Goal: Entertainment & Leisure: Consume media (video, audio)

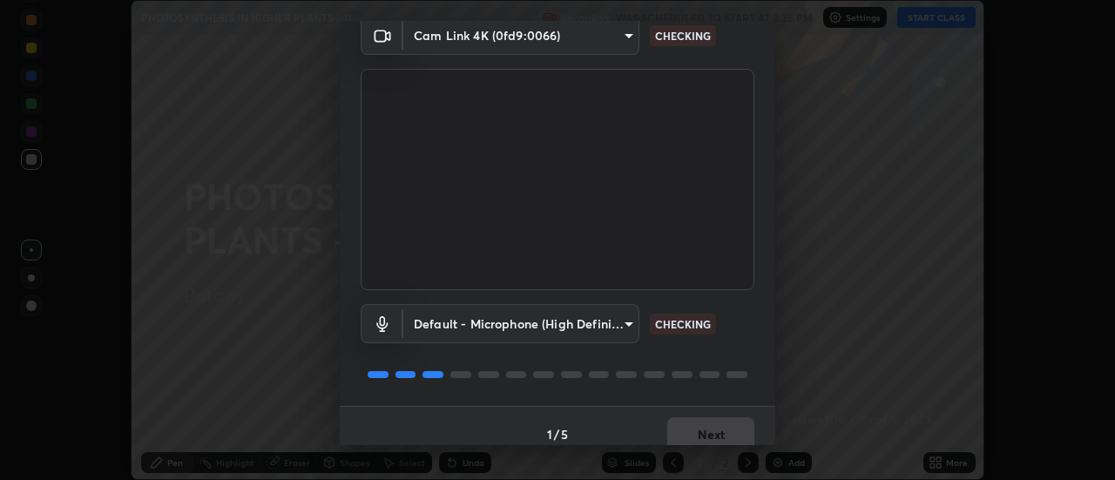
scroll to position [91, 0]
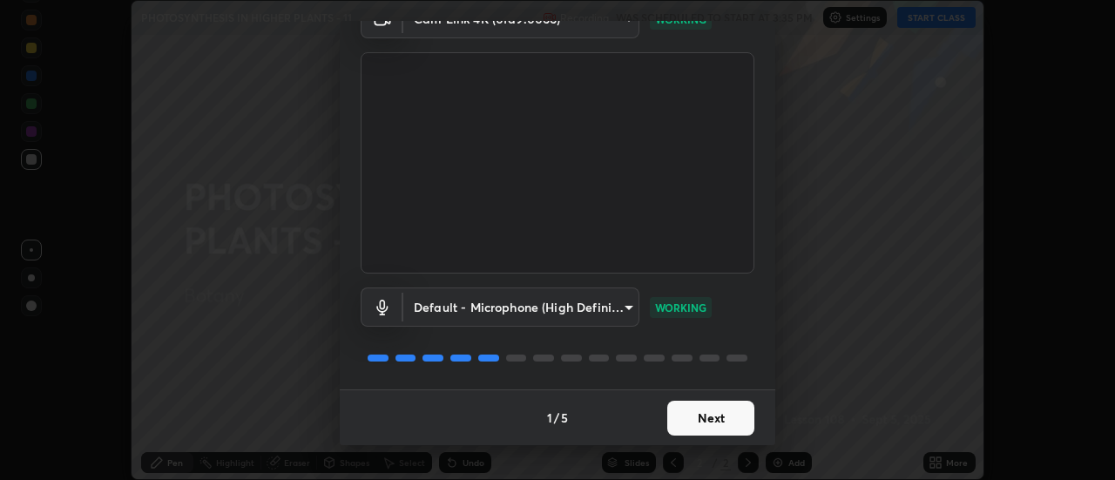
click at [711, 422] on button "Next" at bounding box center [710, 418] width 87 height 35
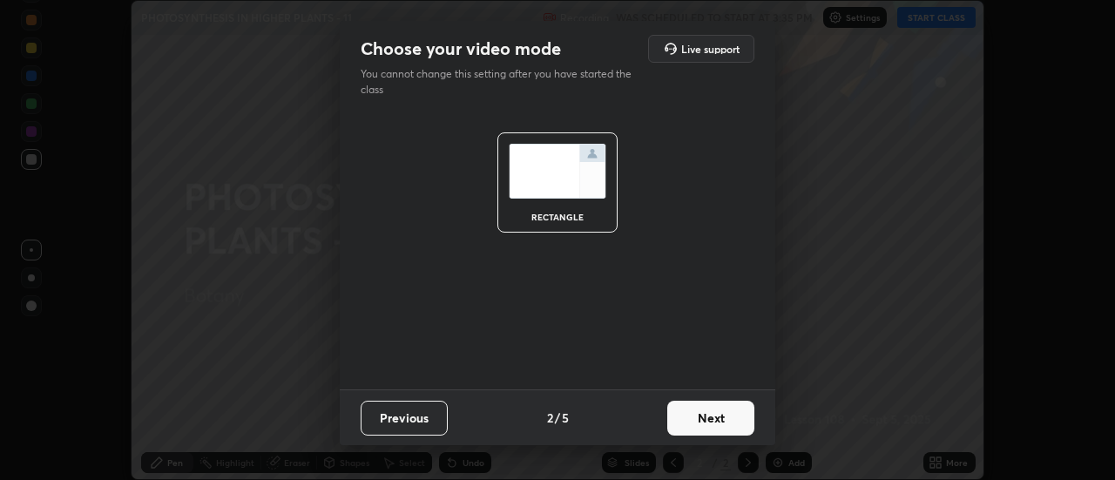
scroll to position [0, 0]
click at [721, 426] on button "Next" at bounding box center [710, 418] width 87 height 35
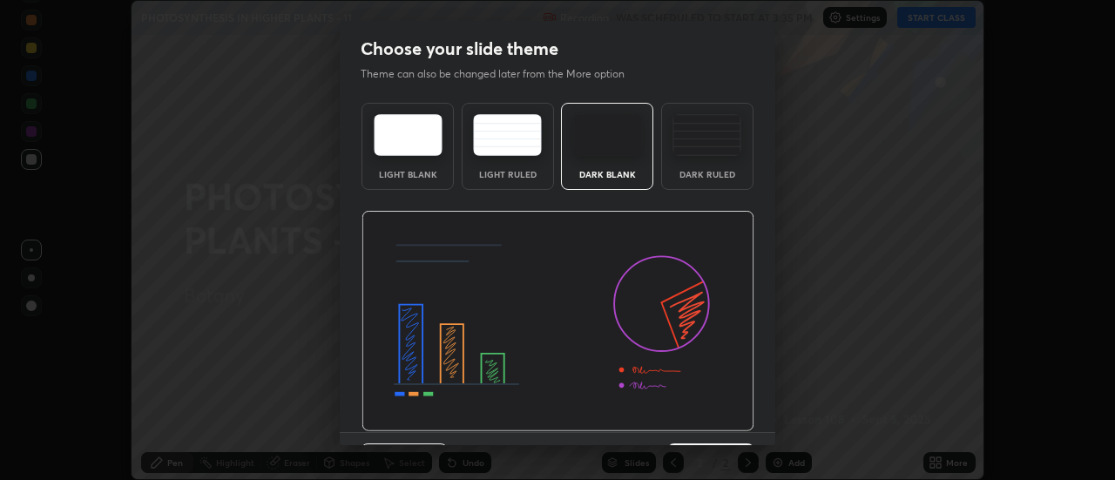
click at [728, 423] on img at bounding box center [558, 321] width 393 height 221
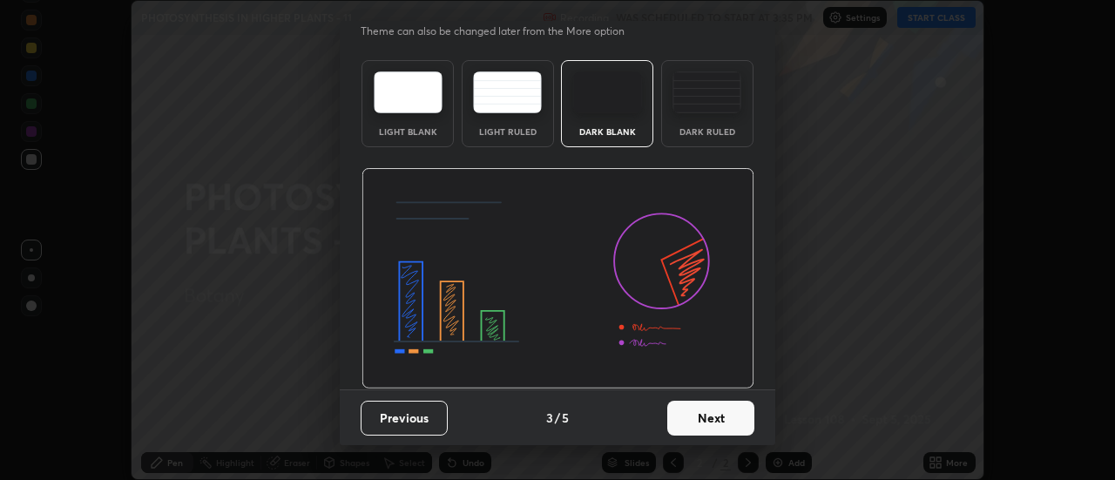
click at [712, 419] on button "Next" at bounding box center [710, 418] width 87 height 35
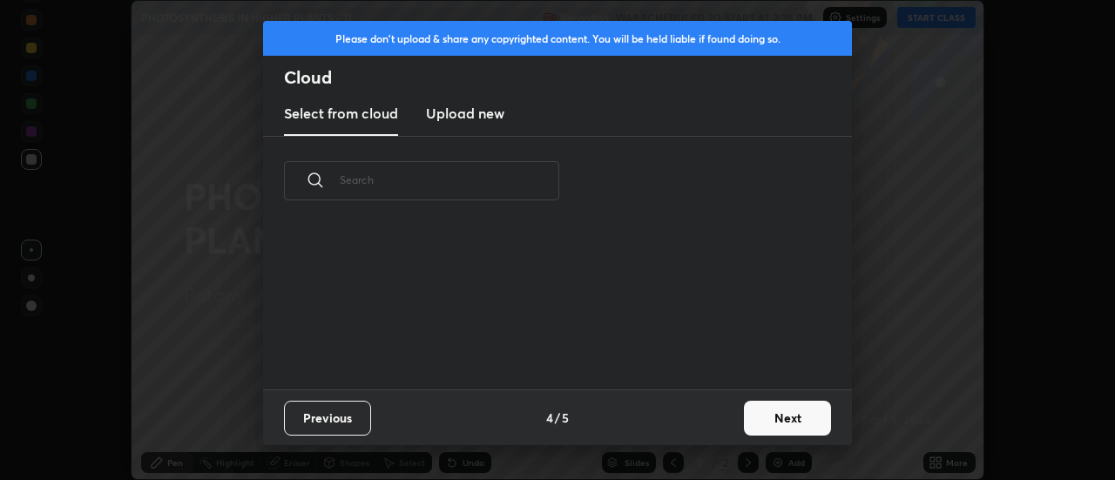
scroll to position [0, 0]
click at [776, 422] on button "Next" at bounding box center [787, 418] width 87 height 35
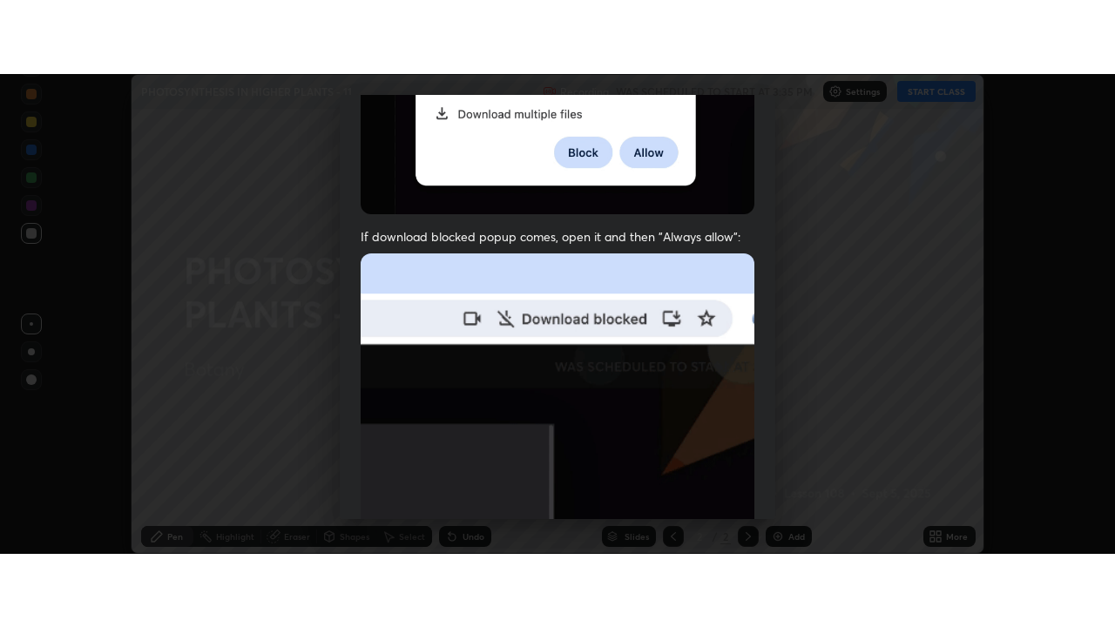
scroll to position [447, 0]
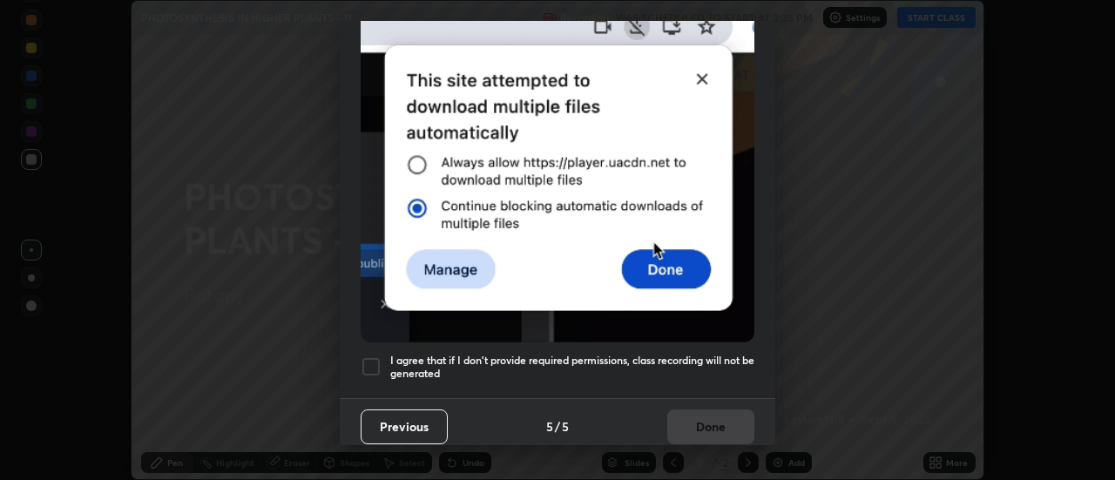
click at [381, 356] on div at bounding box center [371, 366] width 21 height 21
click at [701, 421] on button "Done" at bounding box center [710, 427] width 87 height 35
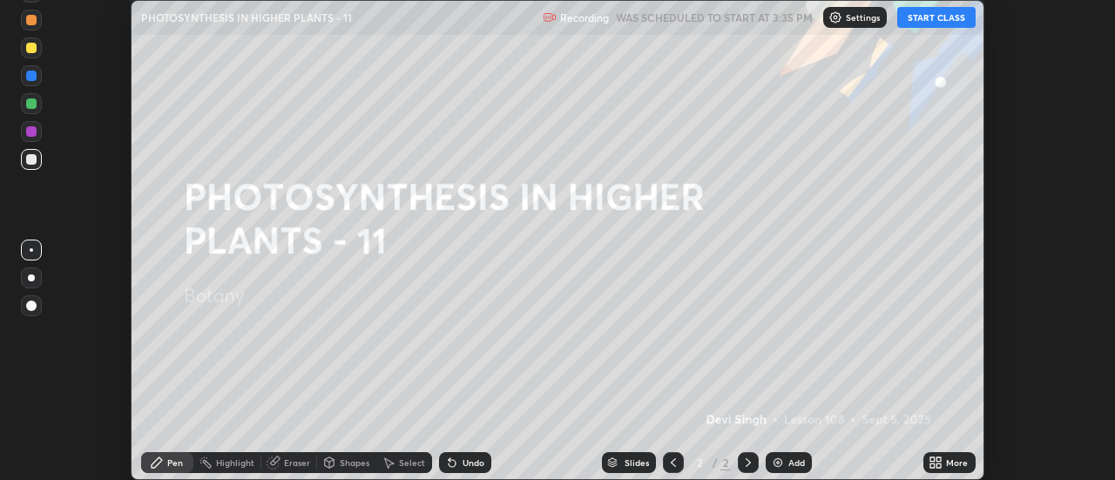
click at [914, 21] on button "START CLASS" at bounding box center [937, 17] width 78 height 21
click at [941, 459] on icon at bounding box center [940, 459] width 4 height 4
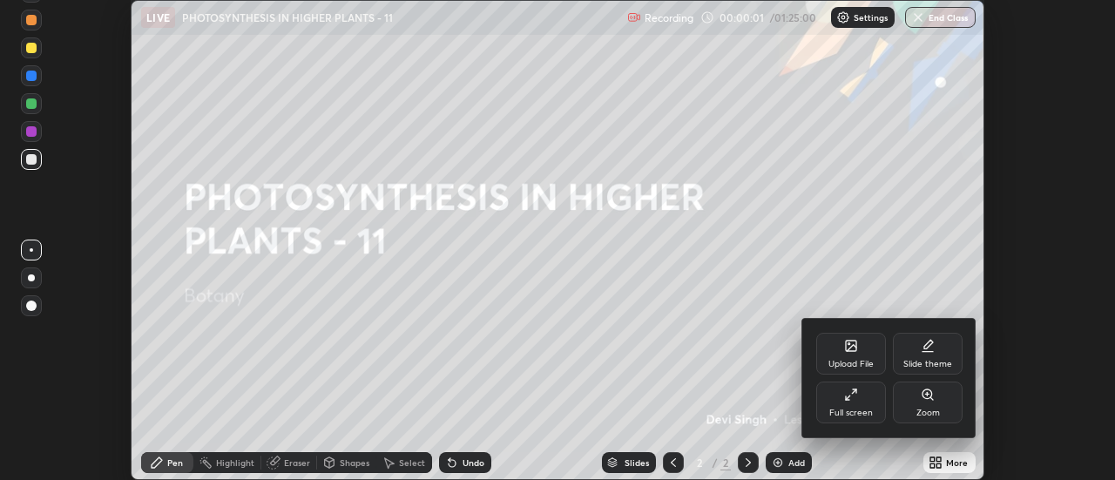
click at [869, 410] on div "Full screen" at bounding box center [852, 413] width 44 height 9
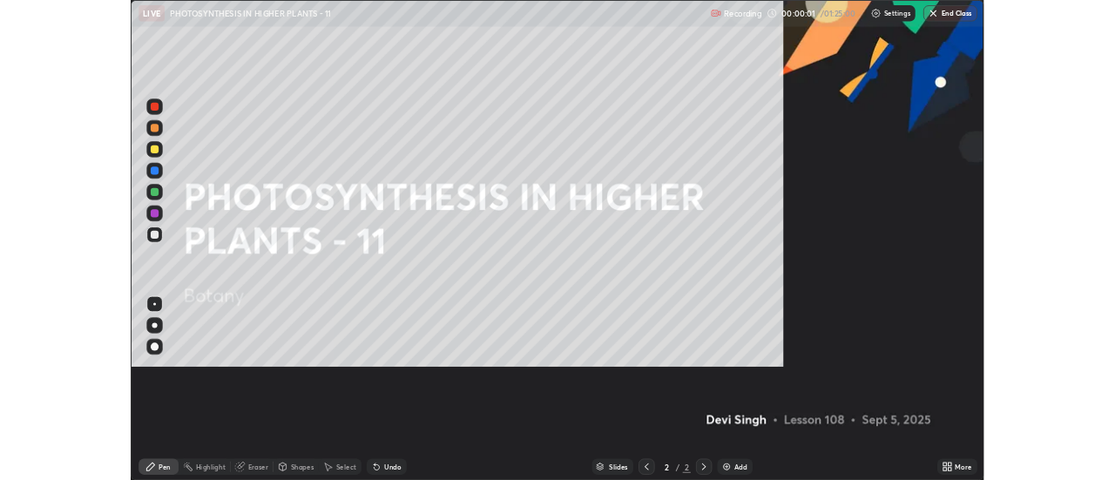
scroll to position [627, 1115]
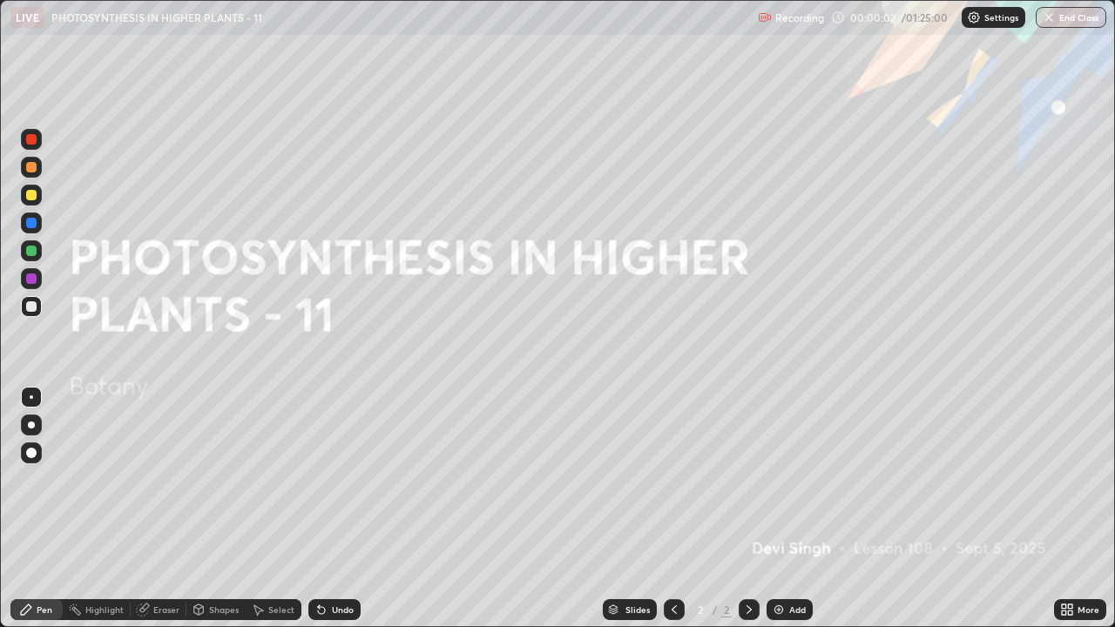
click at [792, 479] on div "Add" at bounding box center [797, 610] width 17 height 9
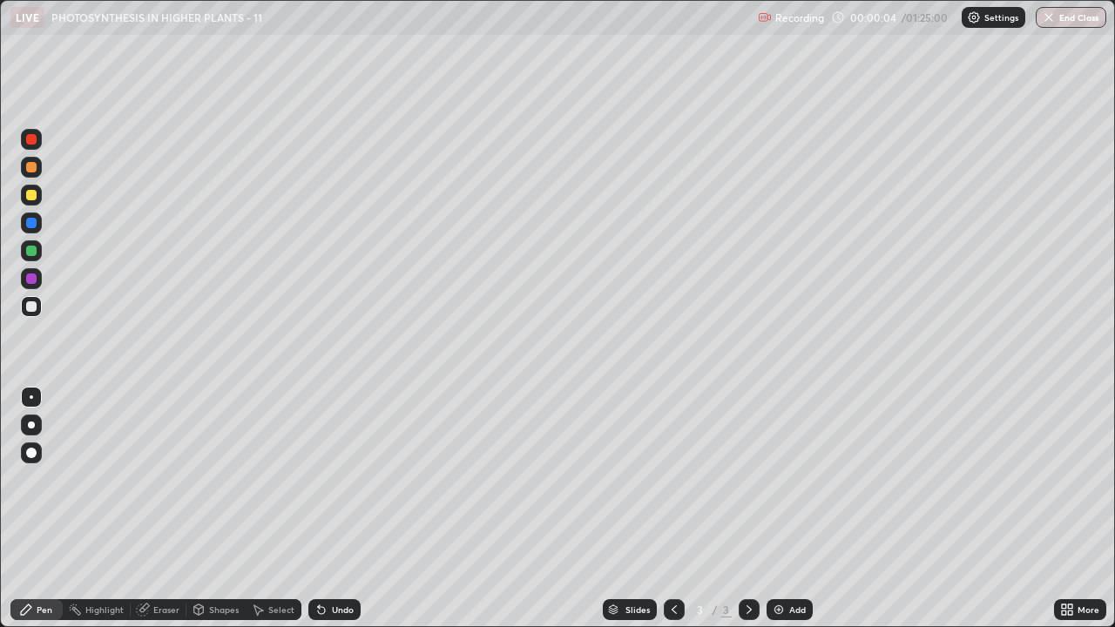
click at [24, 200] on div at bounding box center [31, 195] width 21 height 21
click at [31, 309] on div at bounding box center [31, 307] width 10 height 10
click at [27, 199] on div at bounding box center [31, 195] width 10 height 10
click at [325, 479] on icon at bounding box center [322, 610] width 14 height 14
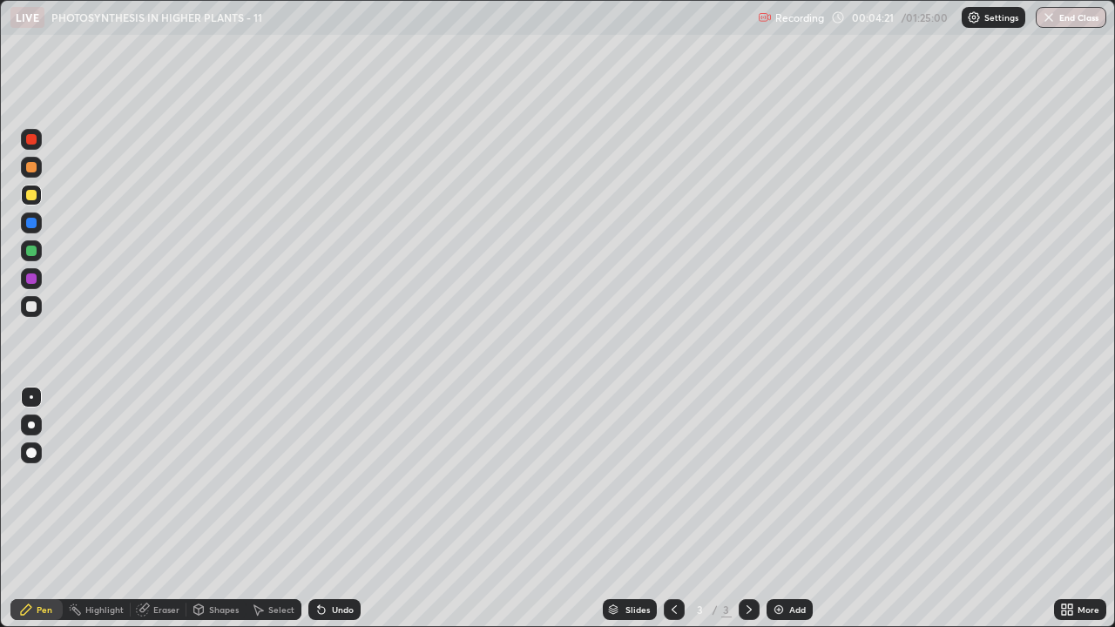
click at [777, 479] on img at bounding box center [779, 610] width 14 height 14
click at [34, 310] on div at bounding box center [31, 307] width 10 height 10
click at [30, 197] on div at bounding box center [31, 195] width 10 height 10
click at [332, 479] on div "Undo" at bounding box center [343, 610] width 22 height 9
click at [333, 479] on div "Undo" at bounding box center [343, 610] width 22 height 9
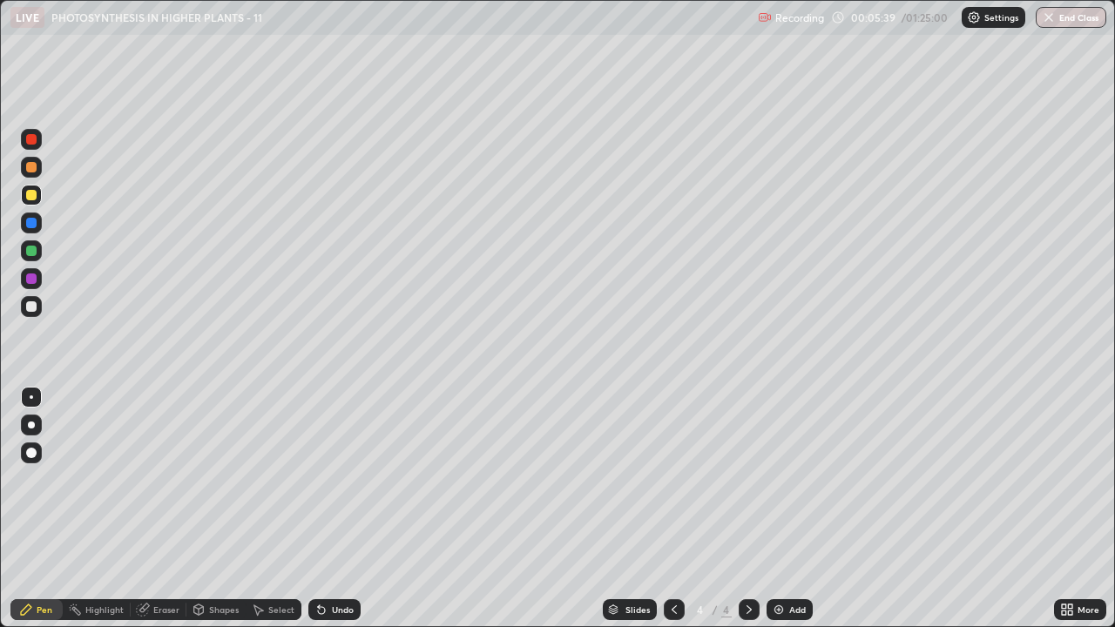
click at [331, 479] on div "Undo" at bounding box center [334, 610] width 52 height 21
click at [30, 306] on div at bounding box center [31, 307] width 10 height 10
click at [779, 479] on img at bounding box center [779, 610] width 14 height 14
click at [34, 199] on div at bounding box center [31, 195] width 10 height 10
click at [30, 306] on div at bounding box center [31, 307] width 10 height 10
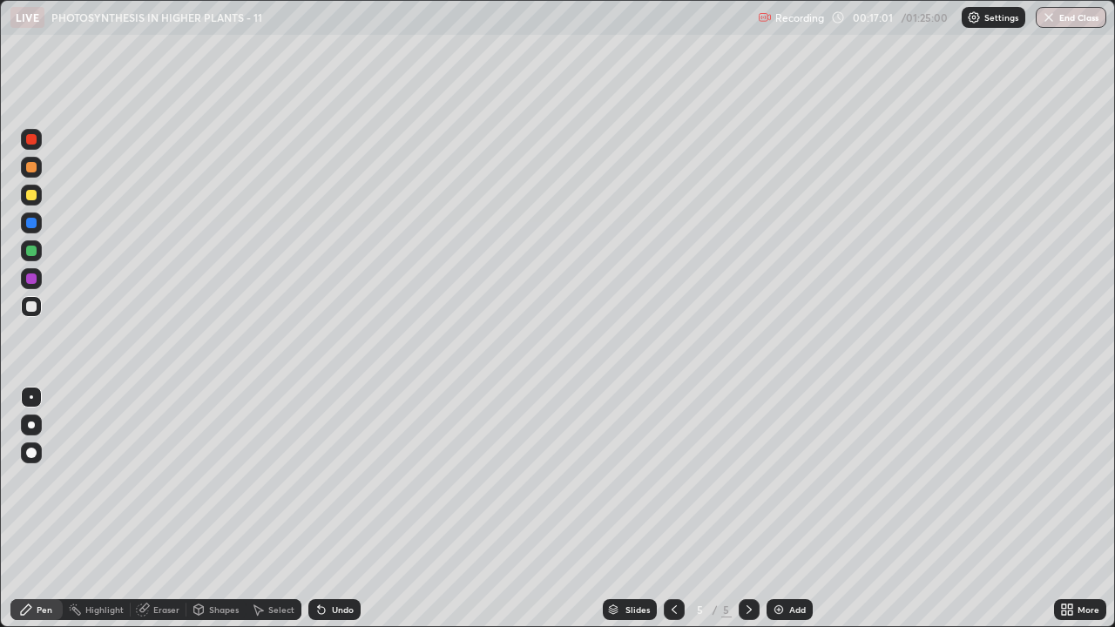
click at [30, 196] on div at bounding box center [31, 195] width 10 height 10
click at [34, 306] on div at bounding box center [31, 307] width 10 height 10
click at [29, 196] on div at bounding box center [31, 195] width 10 height 10
click at [33, 305] on div at bounding box center [31, 307] width 10 height 10
click at [30, 251] on div at bounding box center [31, 251] width 10 height 10
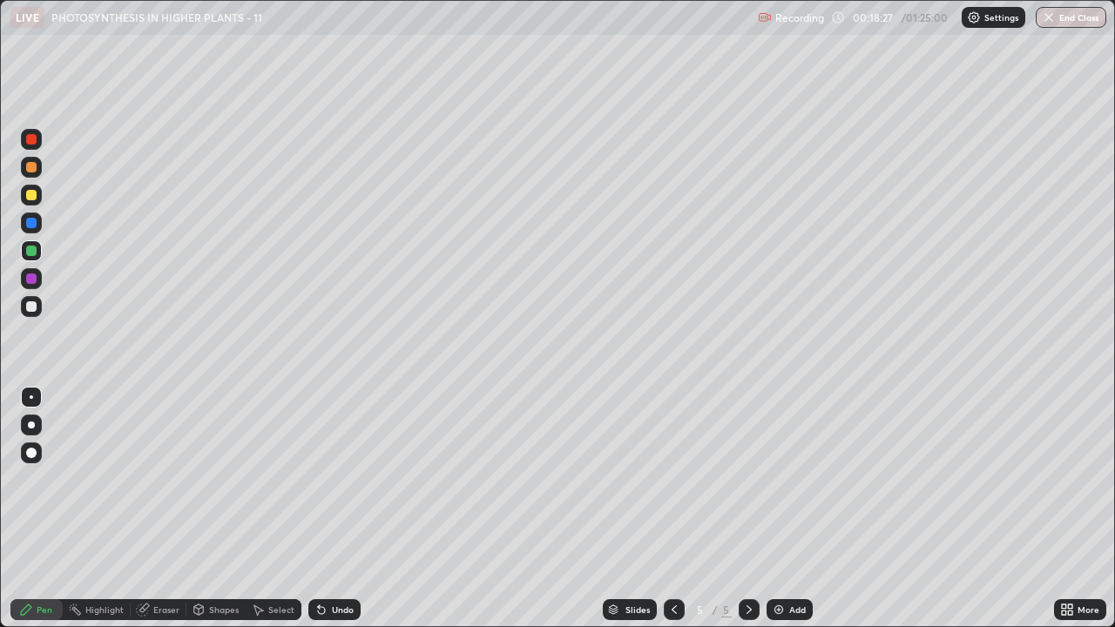
click at [31, 143] on div at bounding box center [31, 139] width 10 height 10
click at [30, 305] on div at bounding box center [31, 307] width 10 height 10
click at [166, 479] on div "Eraser" at bounding box center [166, 610] width 26 height 9
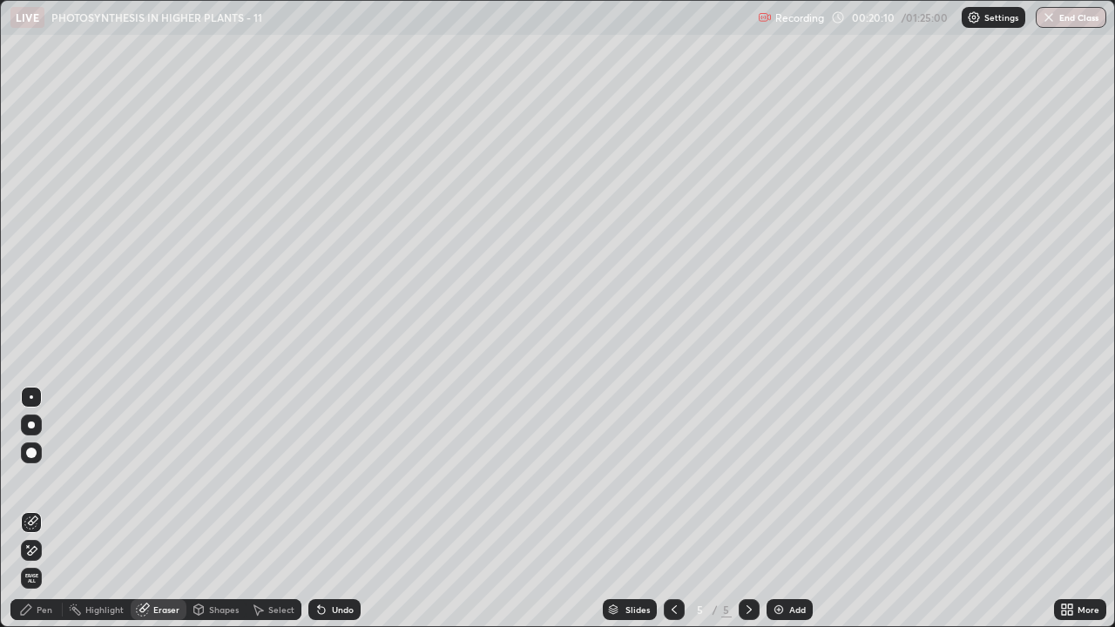
click at [45, 479] on div "Pen" at bounding box center [45, 610] width 16 height 9
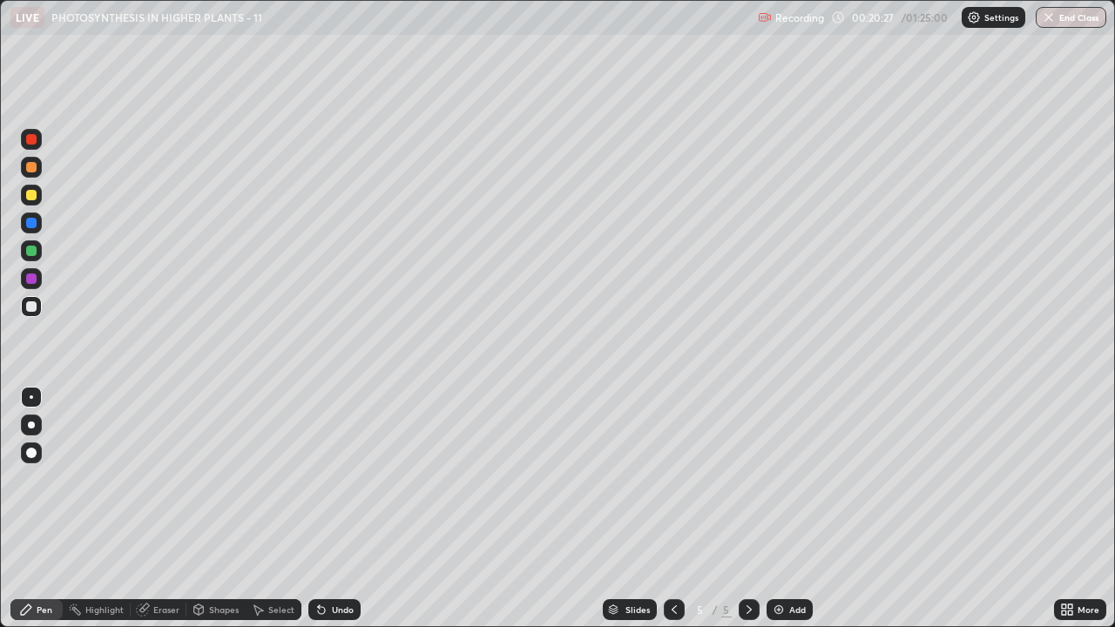
click at [166, 479] on div "Eraser" at bounding box center [166, 610] width 26 height 9
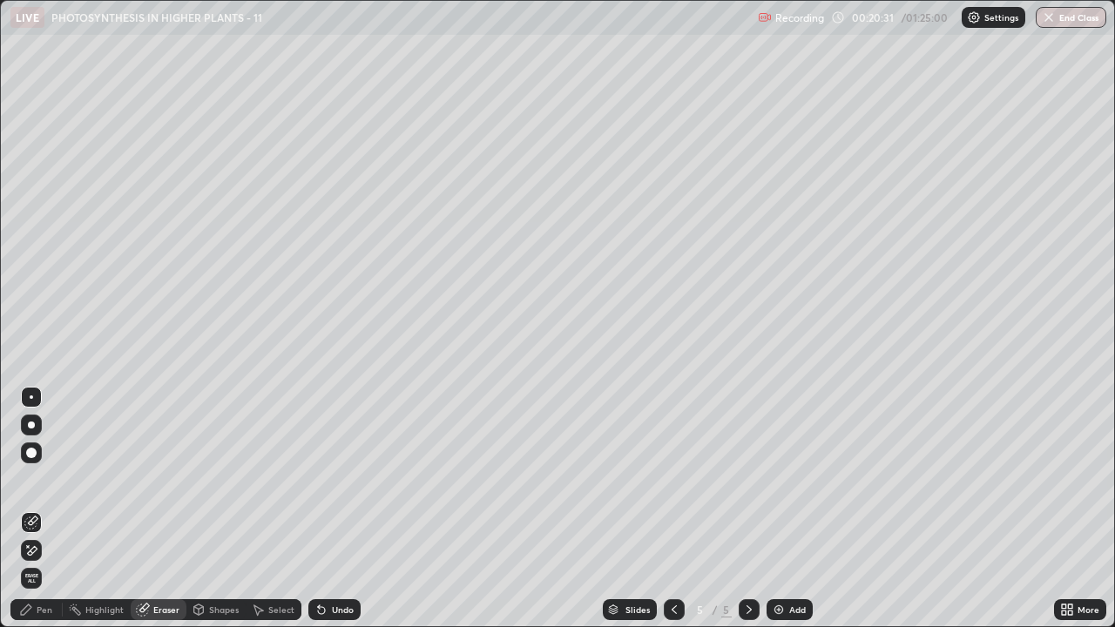
click at [40, 479] on div "Pen" at bounding box center [45, 610] width 16 height 9
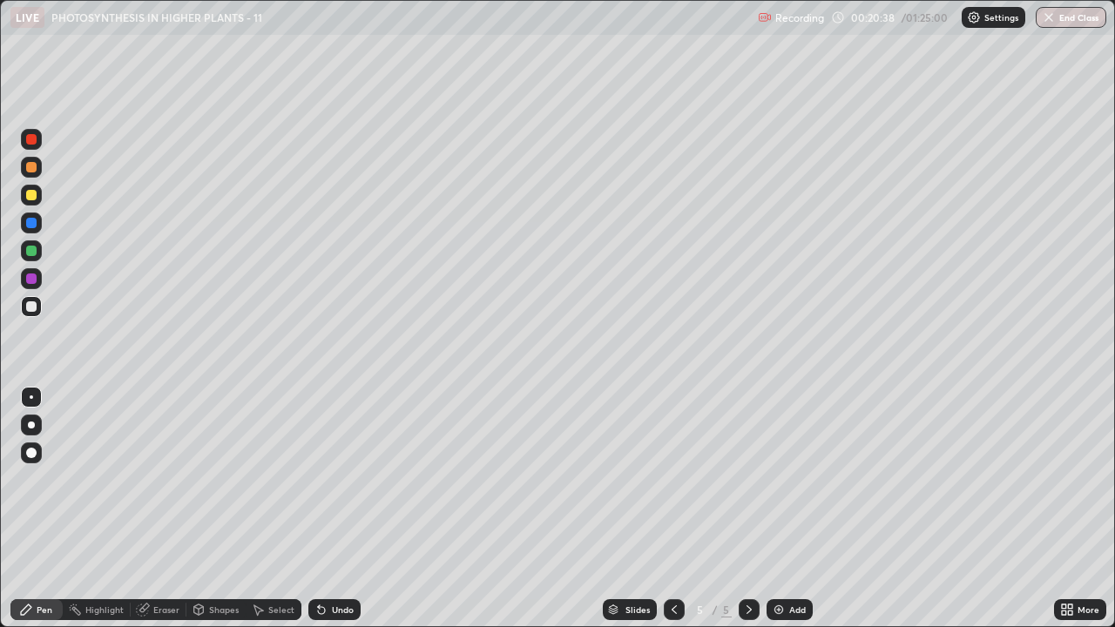
click at [333, 479] on div "Undo" at bounding box center [343, 610] width 22 height 9
click at [155, 479] on div "Eraser" at bounding box center [166, 610] width 26 height 9
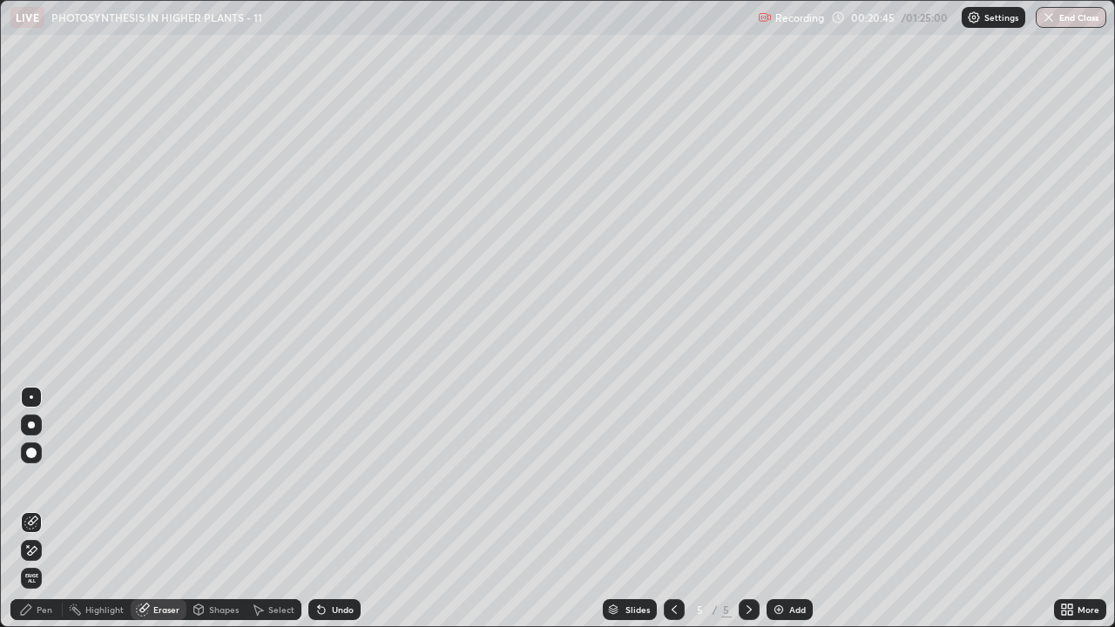
click at [35, 479] on div "Pen" at bounding box center [36, 610] width 52 height 21
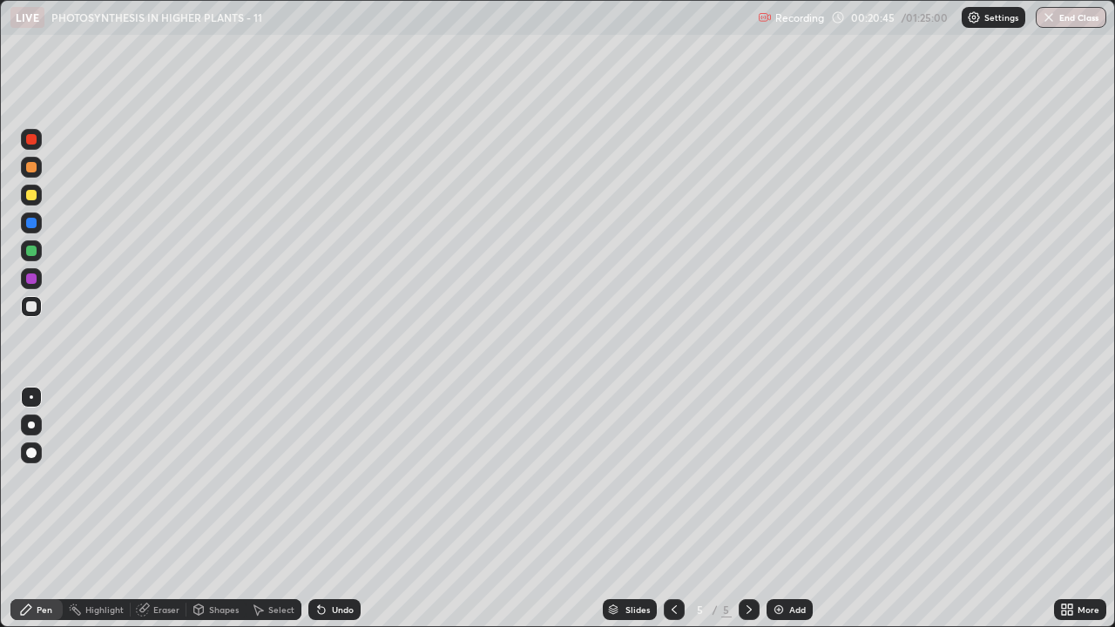
click at [157, 479] on div "Eraser" at bounding box center [166, 610] width 26 height 9
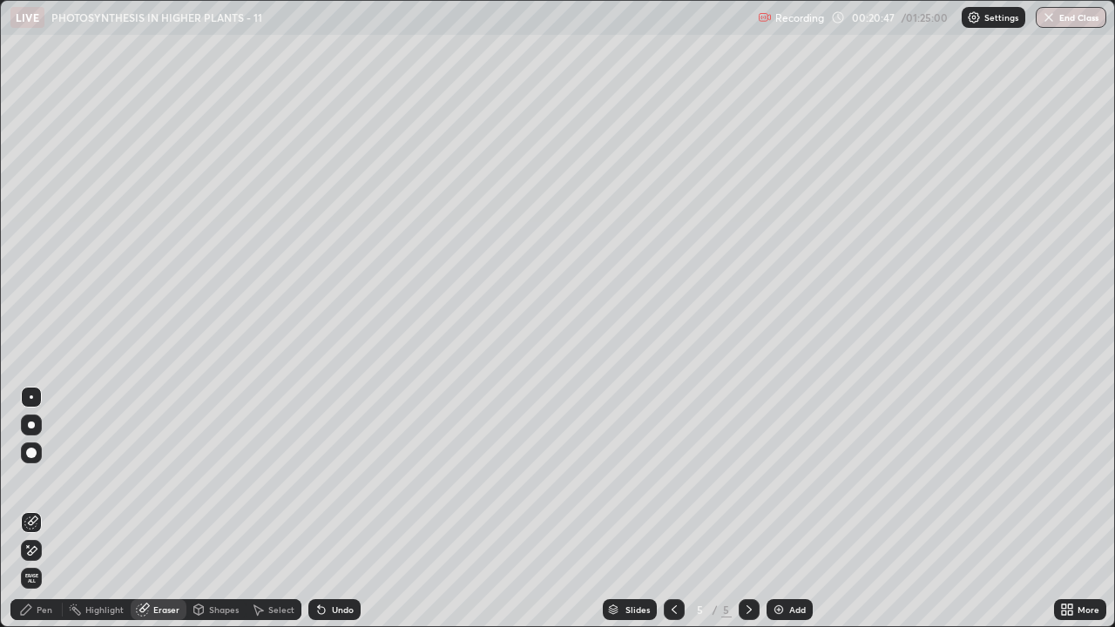
click at [40, 479] on div "Pen" at bounding box center [45, 610] width 16 height 9
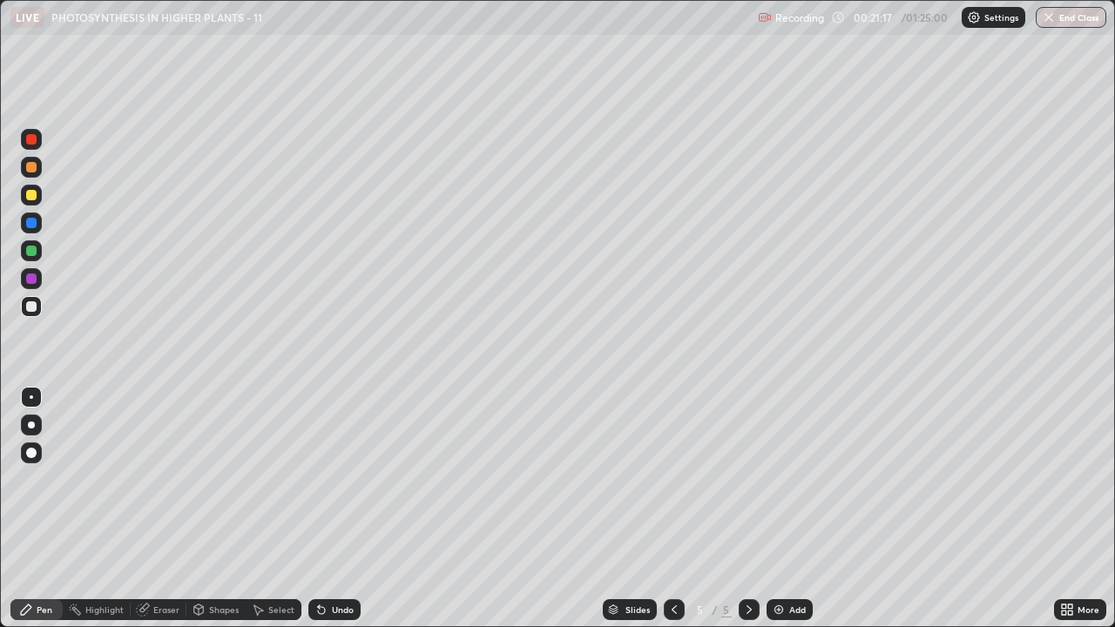
click at [34, 194] on div at bounding box center [31, 195] width 10 height 10
click at [31, 313] on div at bounding box center [31, 306] width 21 height 21
click at [35, 193] on div at bounding box center [31, 195] width 10 height 10
click at [28, 302] on div at bounding box center [31, 307] width 10 height 10
click at [170, 479] on div "Eraser" at bounding box center [166, 610] width 26 height 9
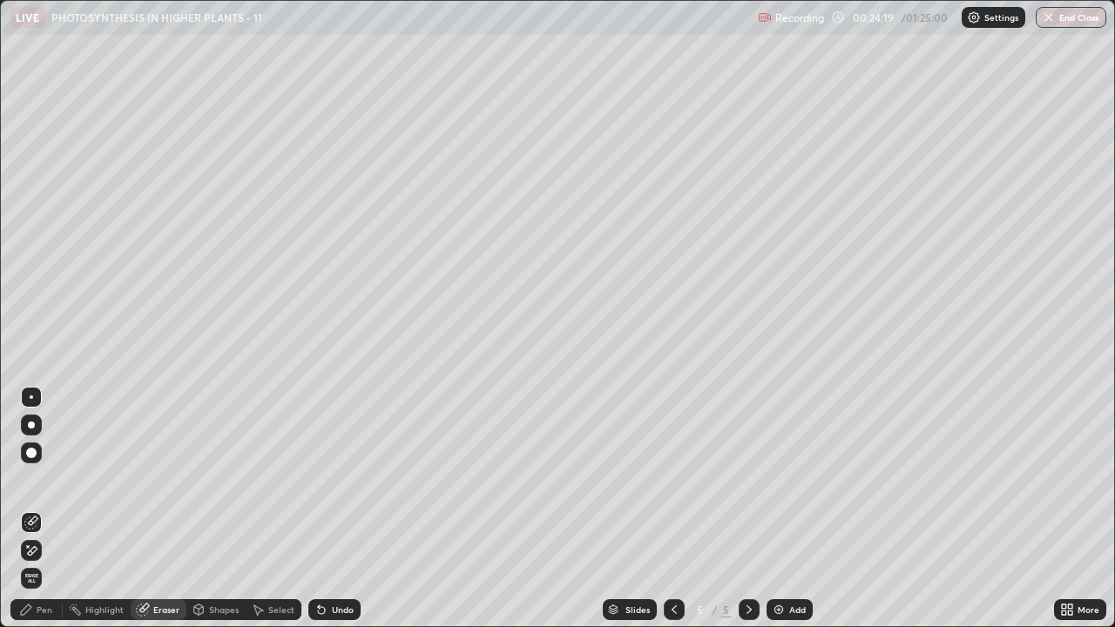
click at [40, 479] on div "Pen" at bounding box center [45, 610] width 16 height 9
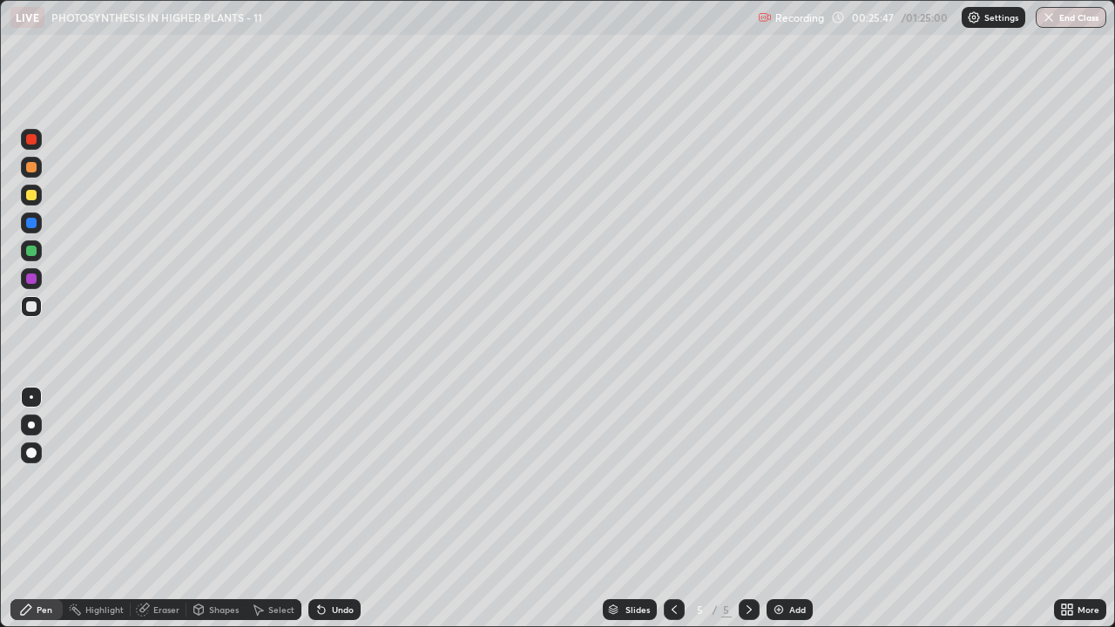
click at [154, 479] on div "Eraser" at bounding box center [166, 610] width 26 height 9
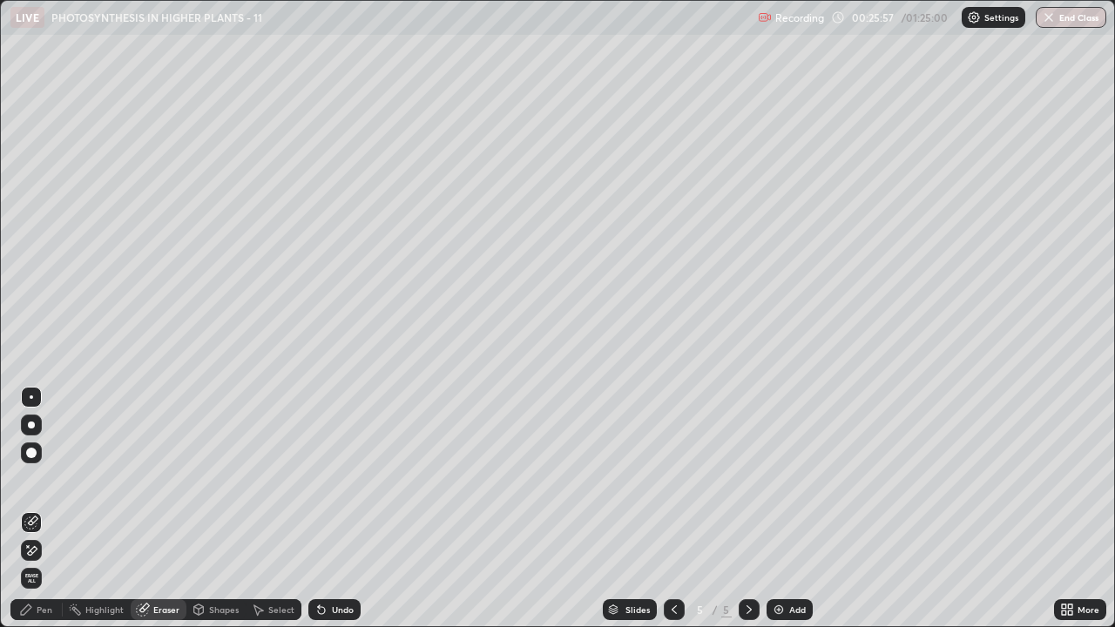
click at [33, 479] on icon at bounding box center [31, 551] width 14 height 15
click at [28, 479] on icon at bounding box center [31, 523] width 14 height 14
click at [25, 479] on icon at bounding box center [26, 610] width 14 height 14
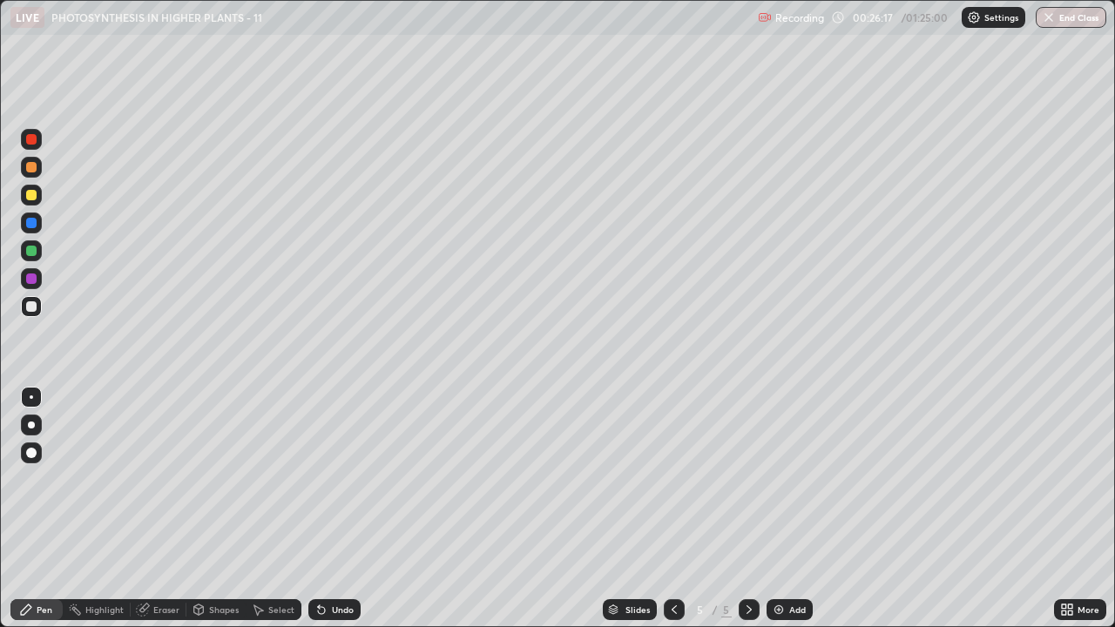
click at [153, 479] on div "Eraser" at bounding box center [166, 610] width 26 height 9
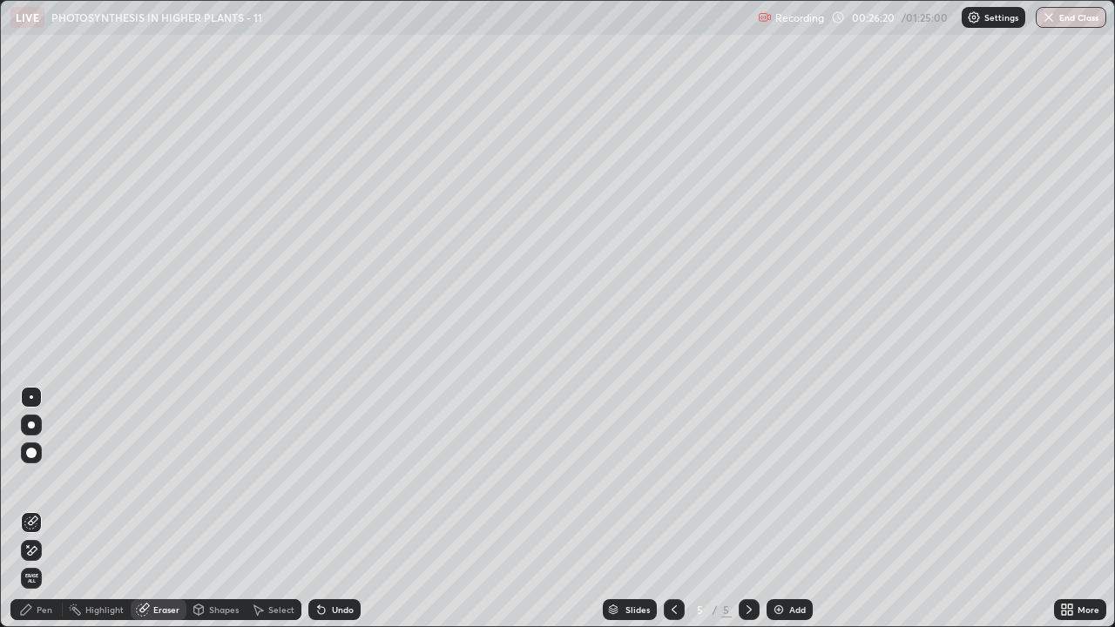
click at [28, 479] on icon at bounding box center [26, 610] width 10 height 10
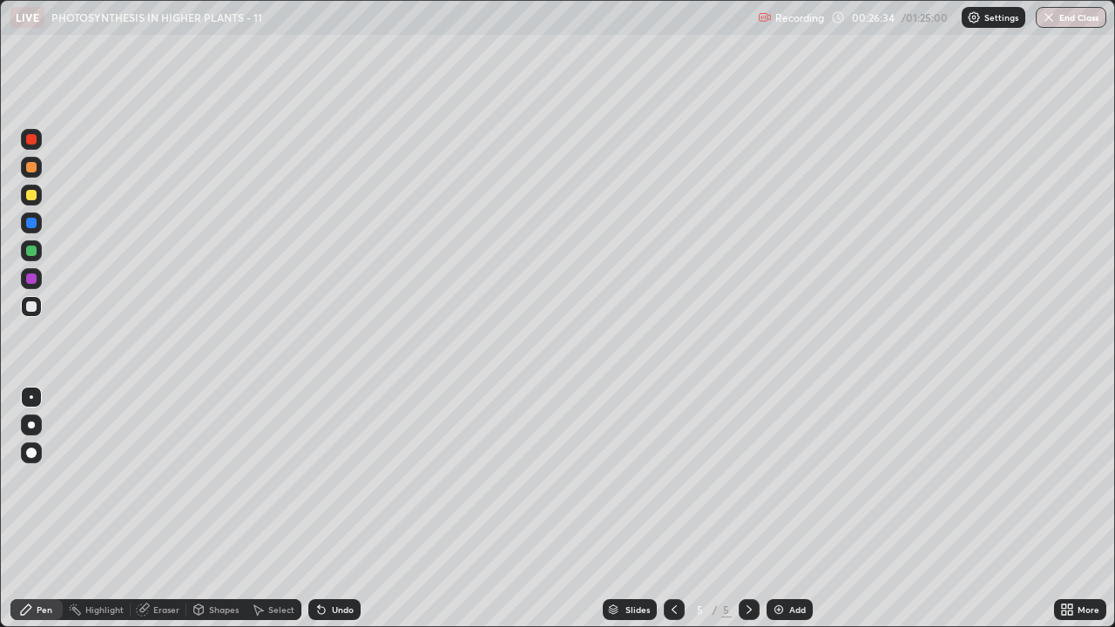
click at [30, 196] on div at bounding box center [31, 195] width 10 height 10
click at [141, 479] on icon at bounding box center [142, 610] width 11 height 11
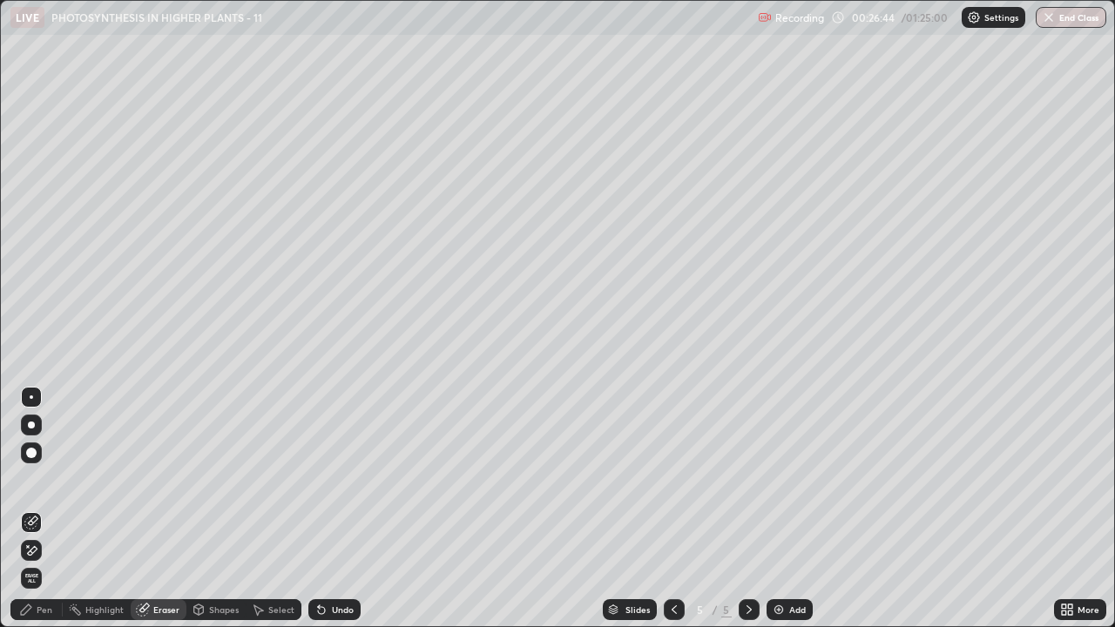
click at [40, 479] on div "Pen" at bounding box center [45, 610] width 16 height 9
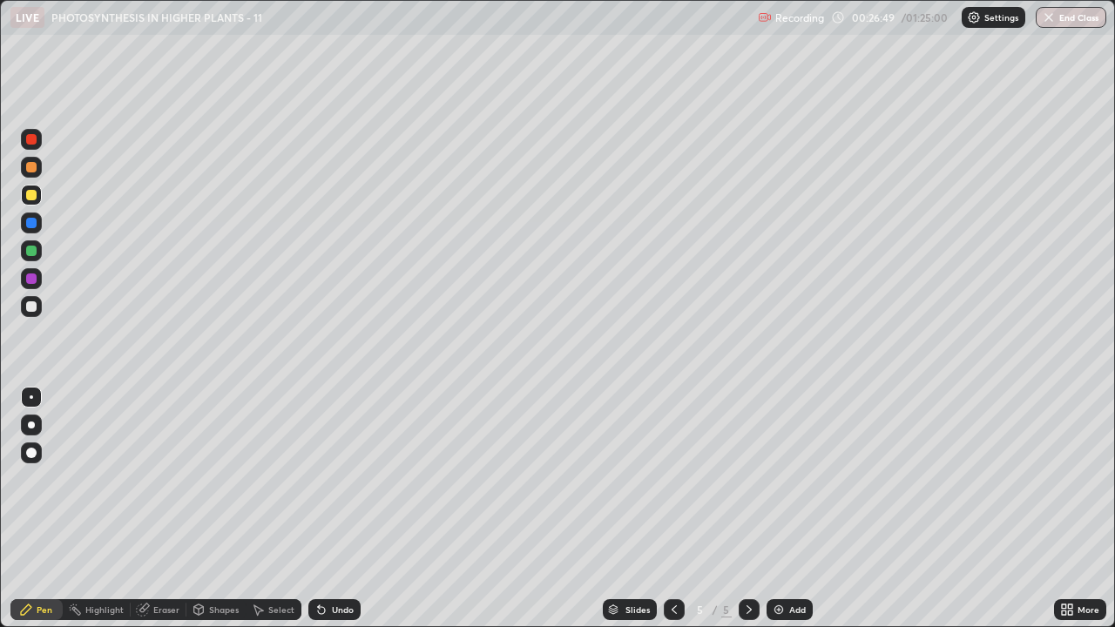
click at [332, 479] on div "Undo" at bounding box center [343, 610] width 22 height 9
click at [328, 479] on div "Undo" at bounding box center [334, 610] width 52 height 21
click at [335, 479] on div "Undo" at bounding box center [343, 610] width 22 height 9
click at [172, 479] on div "Eraser" at bounding box center [166, 610] width 26 height 9
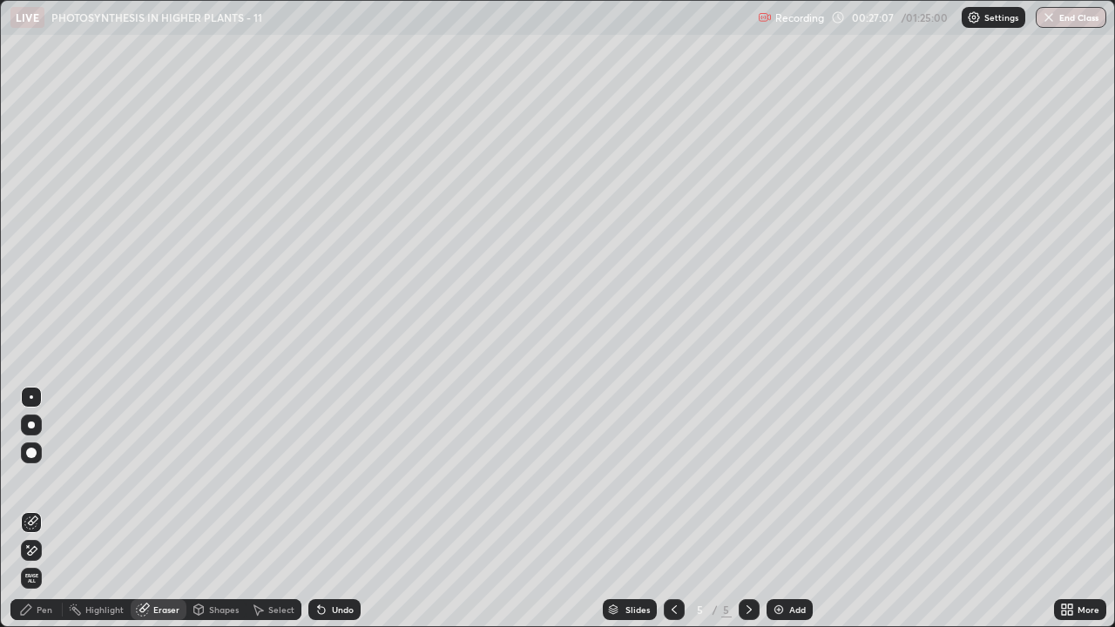
click at [36, 479] on div "Pen" at bounding box center [36, 610] width 52 height 21
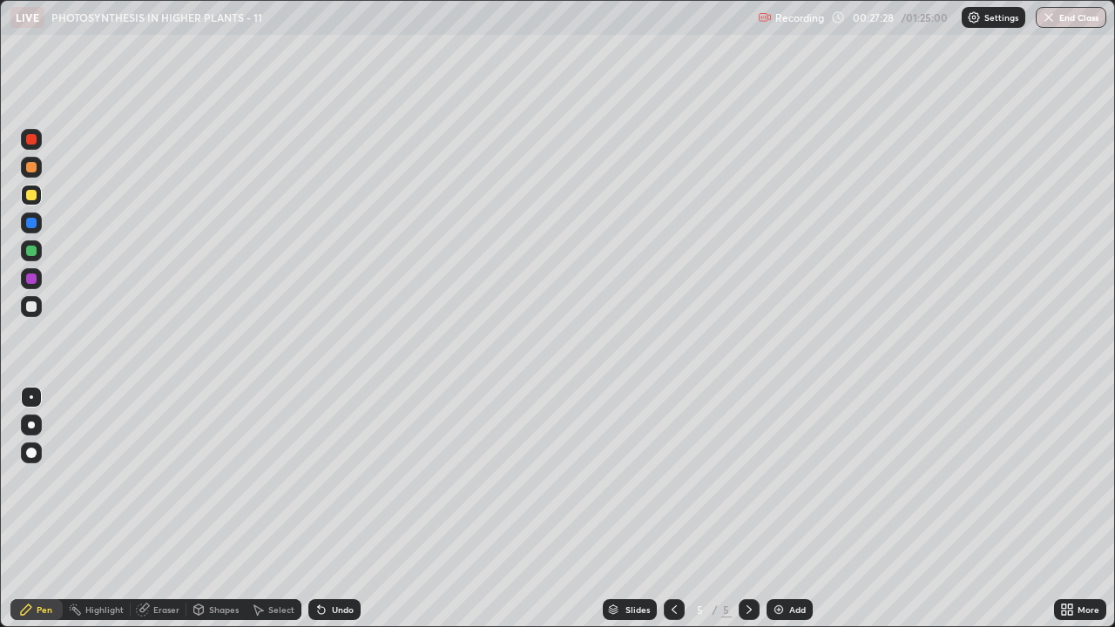
click at [29, 304] on div at bounding box center [31, 307] width 10 height 10
click at [161, 479] on div "Eraser" at bounding box center [166, 610] width 26 height 9
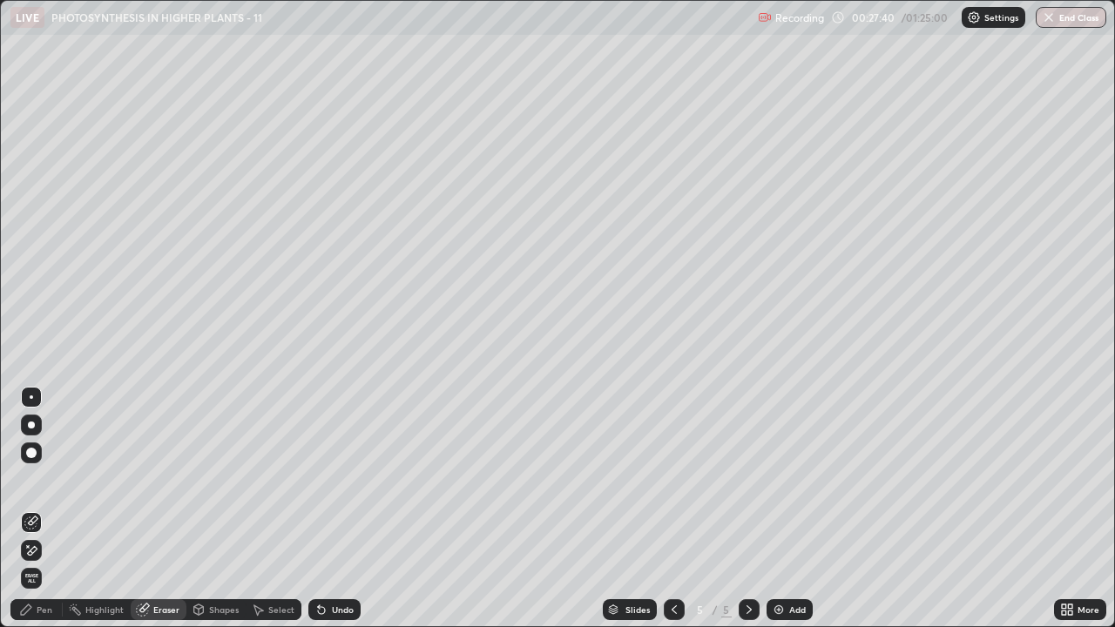
click at [37, 479] on div "Pen" at bounding box center [45, 610] width 16 height 9
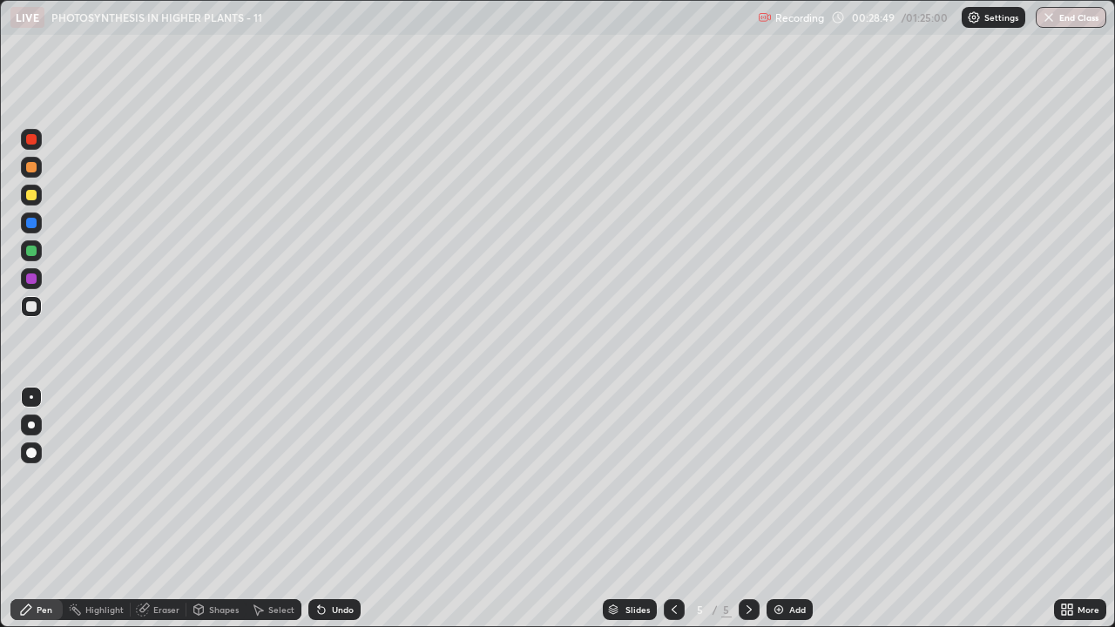
click at [39, 193] on div at bounding box center [31, 195] width 21 height 21
click at [34, 277] on div at bounding box center [31, 279] width 10 height 10
click at [335, 479] on div "Undo" at bounding box center [343, 610] width 22 height 9
click at [30, 193] on div at bounding box center [31, 195] width 10 height 10
click at [31, 397] on div at bounding box center [31, 397] width 3 height 3
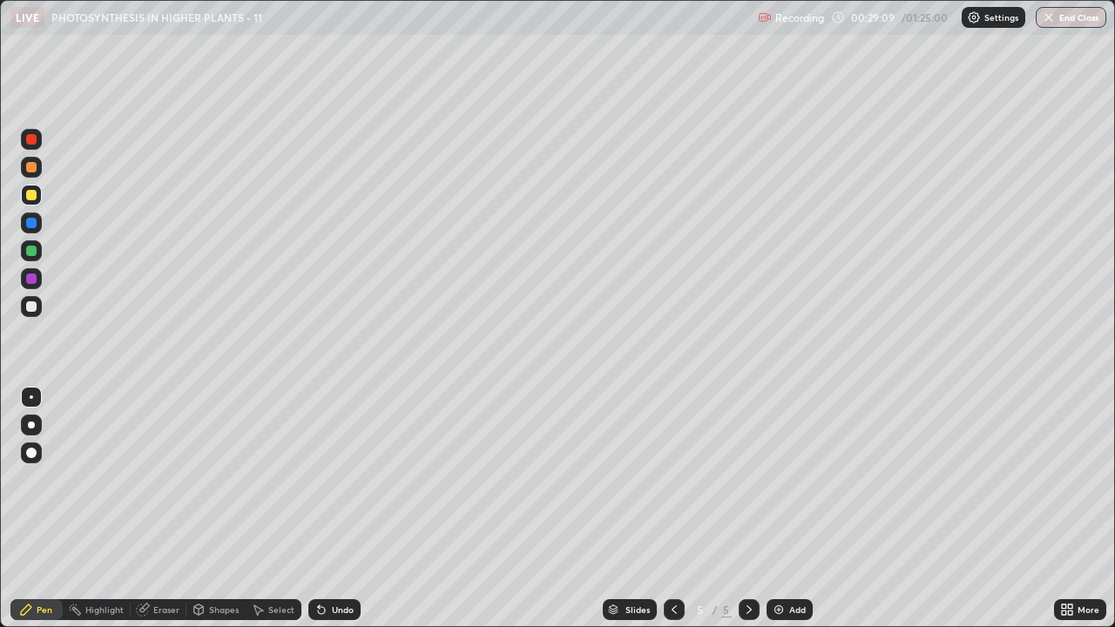
click at [30, 306] on div at bounding box center [31, 307] width 10 height 10
click at [30, 199] on div at bounding box center [31, 195] width 10 height 10
click at [166, 479] on div "Eraser" at bounding box center [166, 610] width 26 height 9
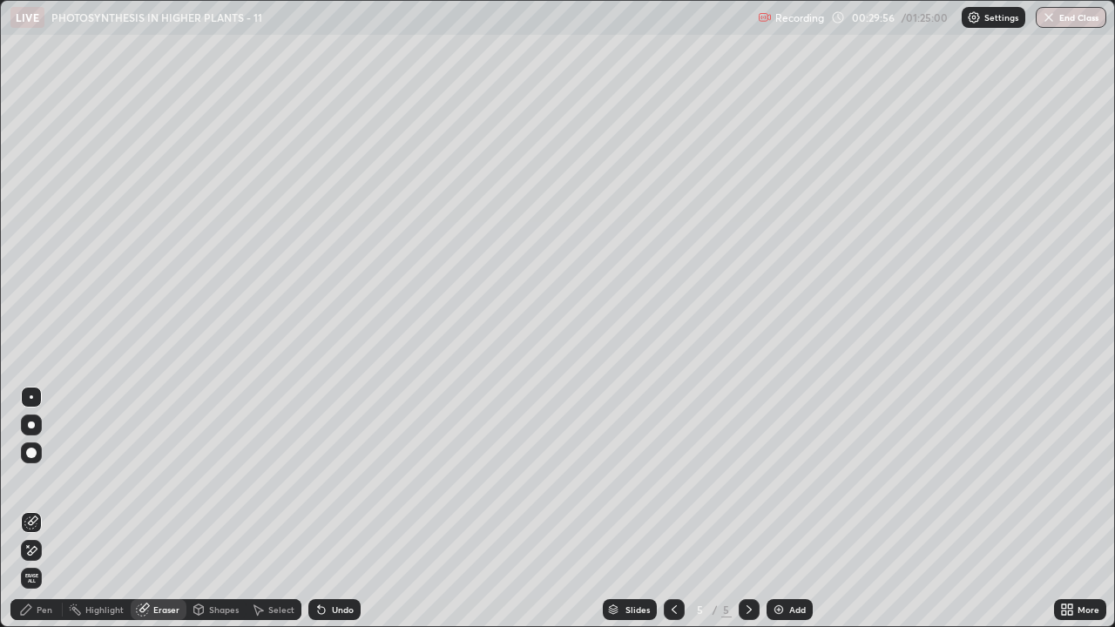
click at [36, 479] on div "Pen" at bounding box center [36, 610] width 52 height 21
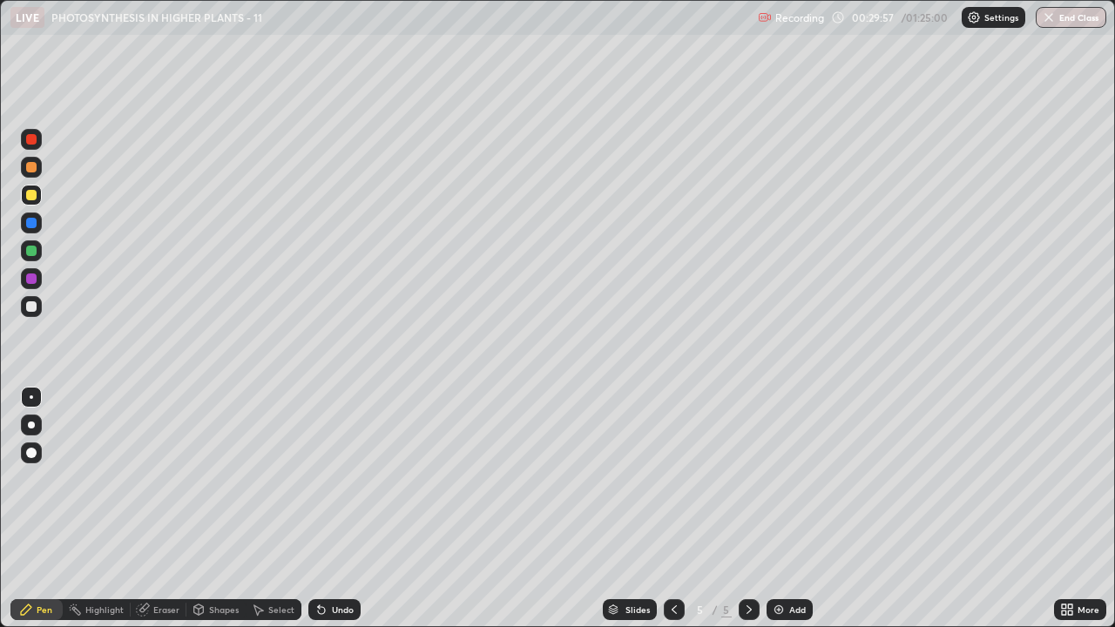
click at [30, 307] on div at bounding box center [31, 307] width 10 height 10
click at [30, 195] on div at bounding box center [31, 195] width 10 height 10
click at [335, 479] on div "Undo" at bounding box center [343, 610] width 22 height 9
click at [31, 306] on div at bounding box center [31, 307] width 10 height 10
click at [155, 479] on div "Eraser" at bounding box center [166, 610] width 26 height 9
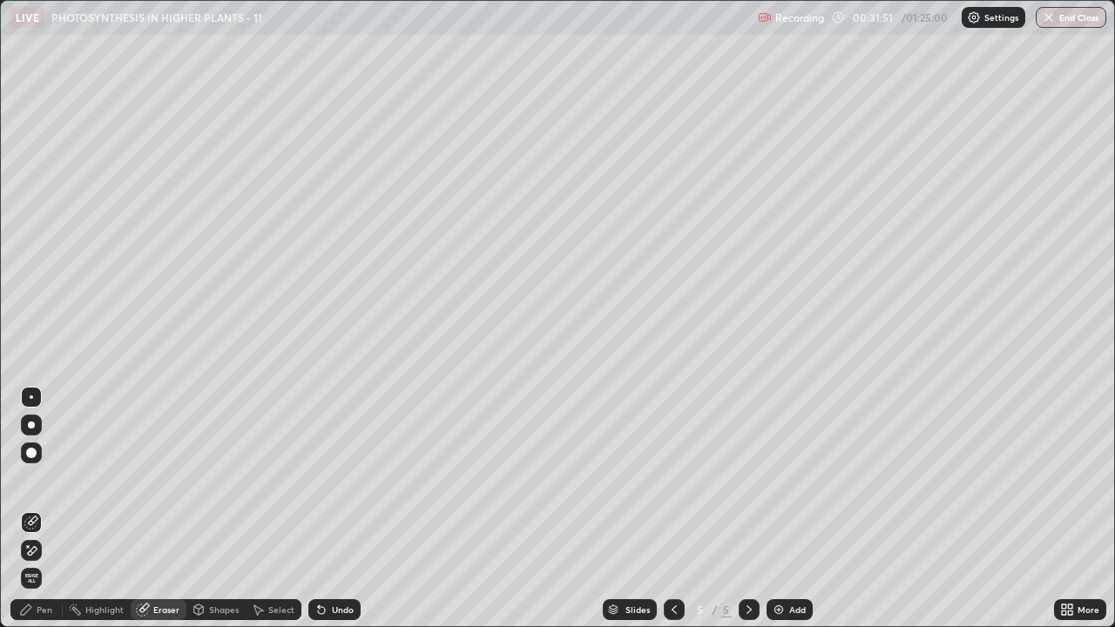
click at [37, 479] on div "Pen" at bounding box center [45, 610] width 16 height 9
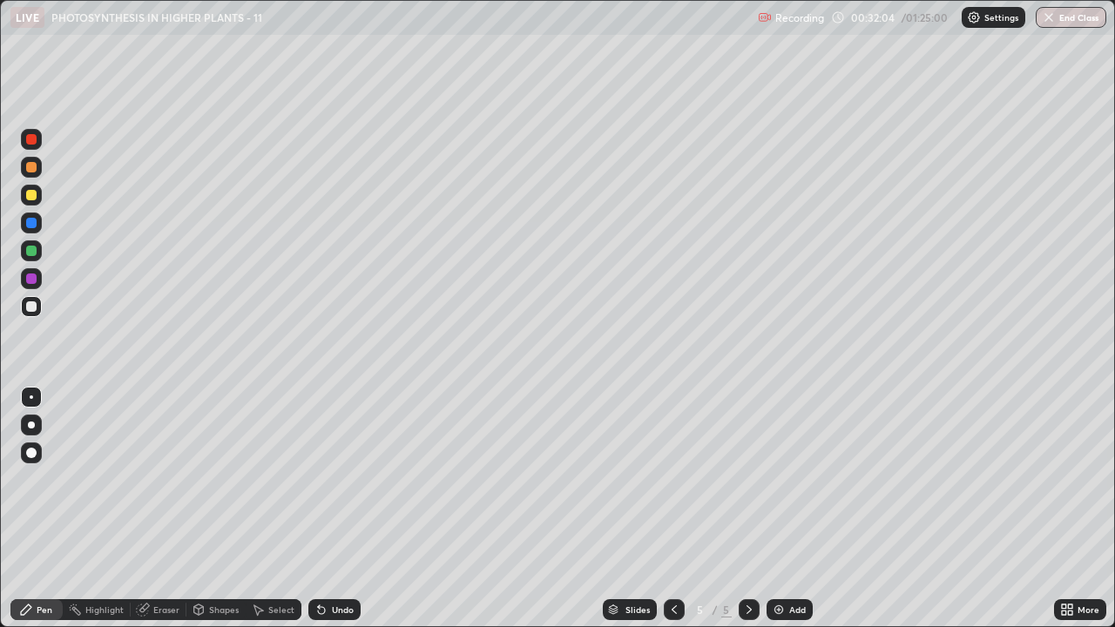
click at [332, 479] on div "Undo" at bounding box center [343, 610] width 22 height 9
click at [156, 479] on div "Eraser" at bounding box center [166, 610] width 26 height 9
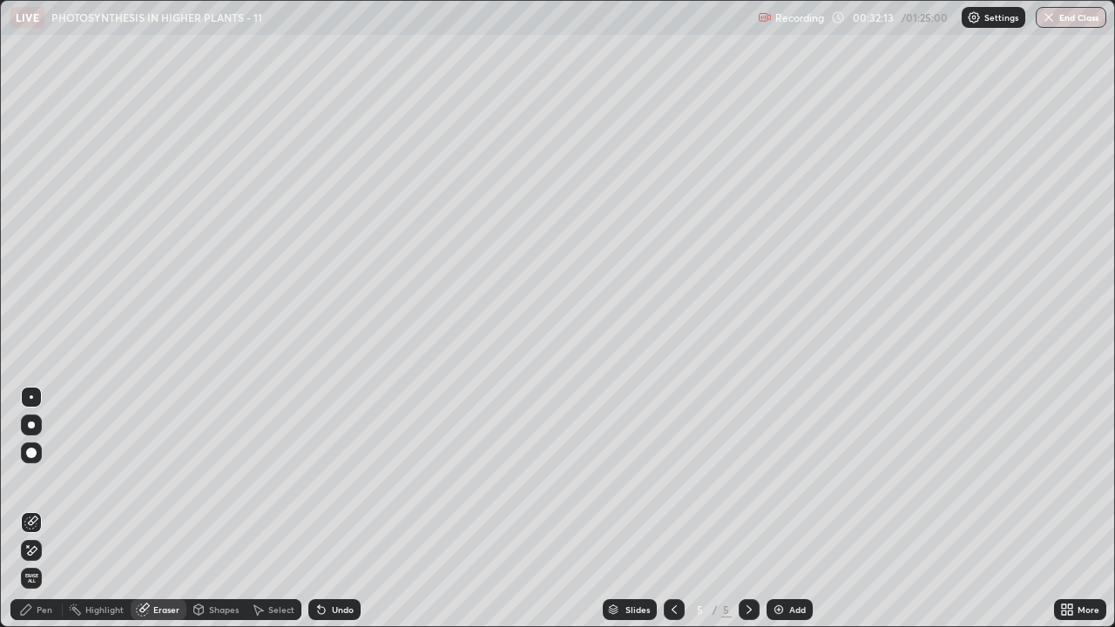
click at [37, 479] on div "Pen" at bounding box center [45, 610] width 16 height 9
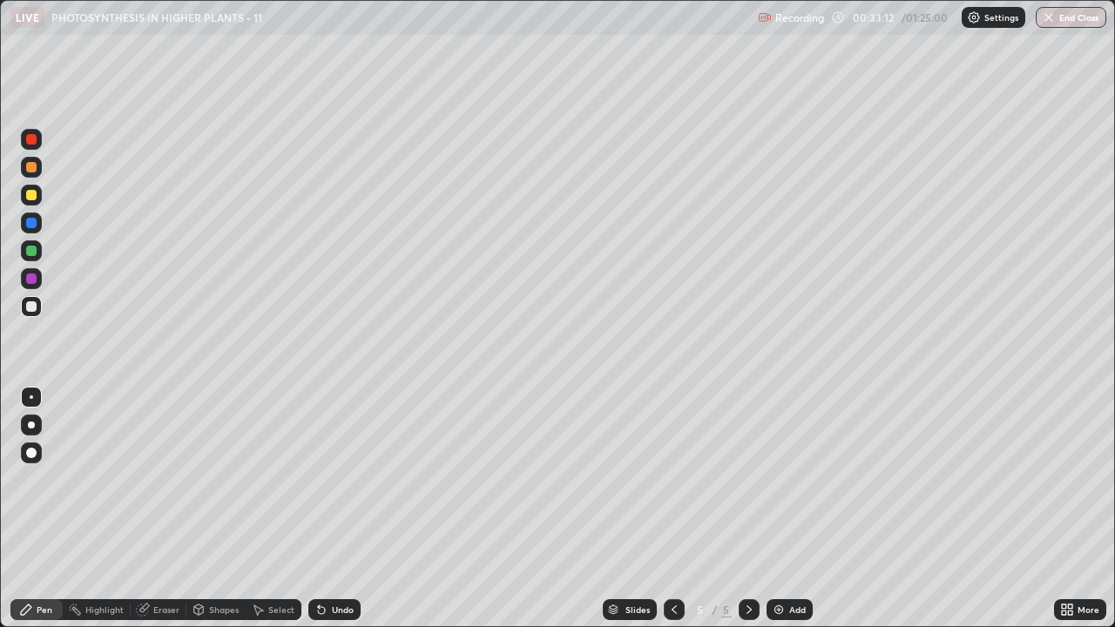
click at [325, 479] on icon at bounding box center [322, 610] width 14 height 14
click at [333, 479] on div "Undo" at bounding box center [343, 610] width 22 height 9
click at [33, 198] on div at bounding box center [31, 195] width 10 height 10
click at [37, 308] on div at bounding box center [31, 306] width 21 height 21
click at [28, 197] on div at bounding box center [31, 195] width 10 height 10
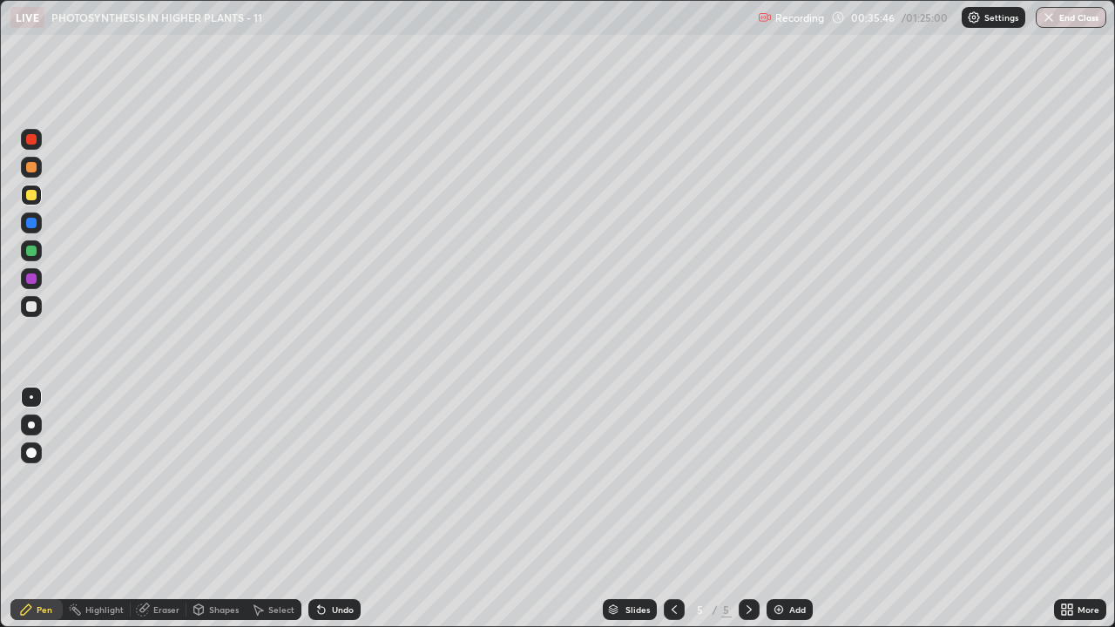
click at [30, 250] on div at bounding box center [31, 251] width 10 height 10
click at [31, 308] on div at bounding box center [31, 307] width 10 height 10
click at [325, 479] on icon at bounding box center [322, 610] width 14 height 14
click at [329, 479] on div "Undo" at bounding box center [334, 610] width 52 height 21
click at [145, 479] on icon at bounding box center [144, 608] width 10 height 9
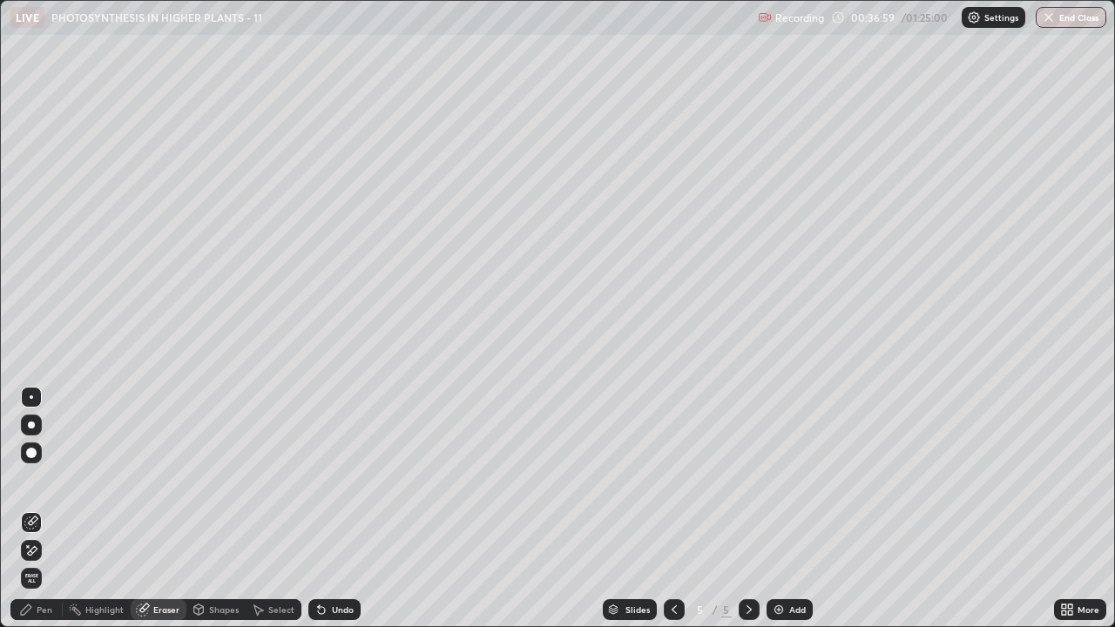
click at [26, 479] on icon at bounding box center [26, 610] width 10 height 10
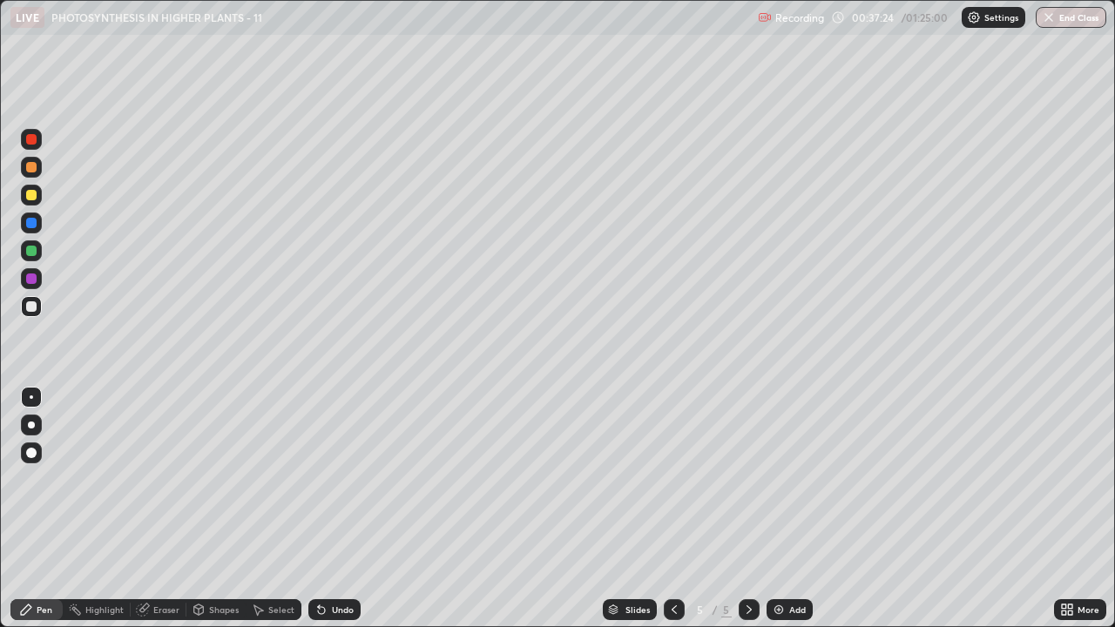
click at [31, 196] on div at bounding box center [31, 195] width 10 height 10
click at [162, 479] on div "Eraser" at bounding box center [166, 610] width 26 height 9
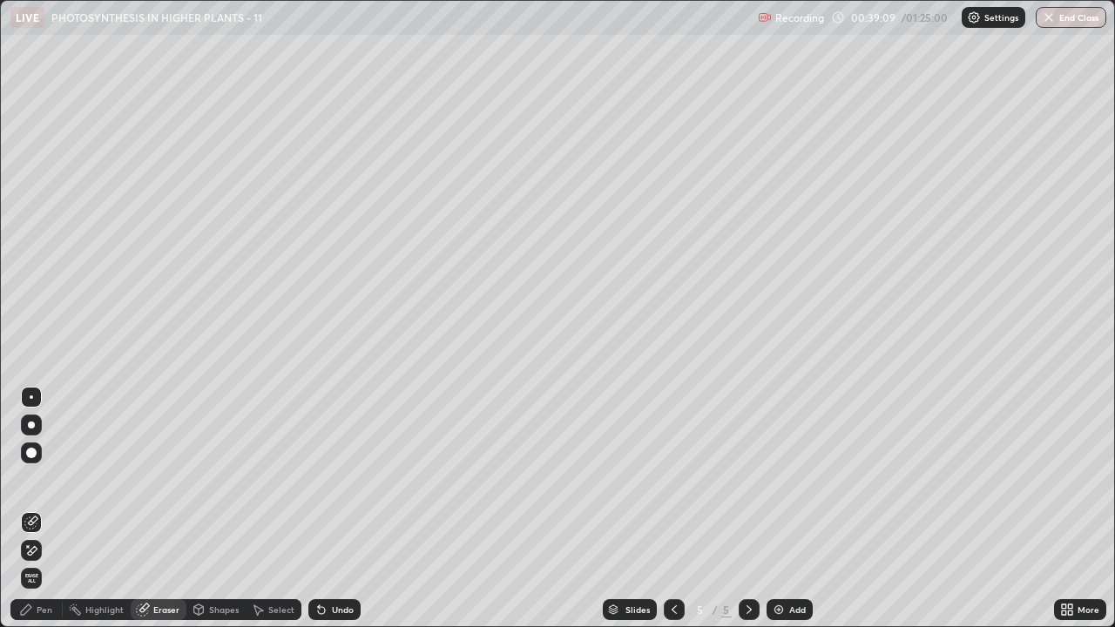
click at [20, 479] on icon at bounding box center [26, 610] width 14 height 14
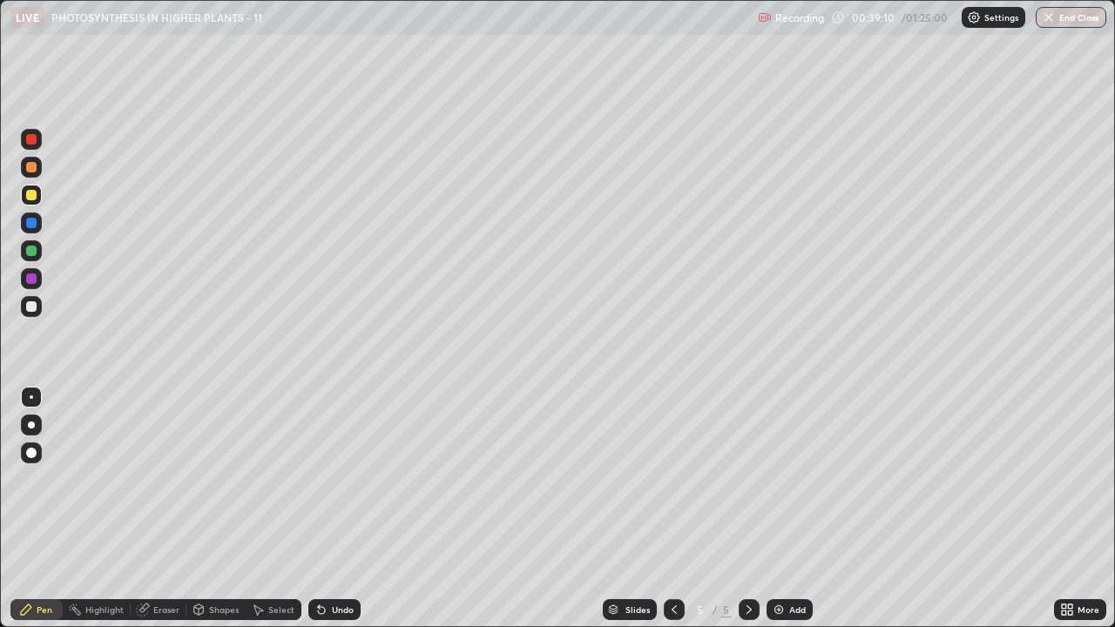
click at [31, 302] on div at bounding box center [31, 307] width 10 height 10
click at [36, 192] on div at bounding box center [31, 195] width 10 height 10
click at [30, 305] on div at bounding box center [31, 307] width 10 height 10
click at [145, 479] on icon at bounding box center [144, 608] width 10 height 9
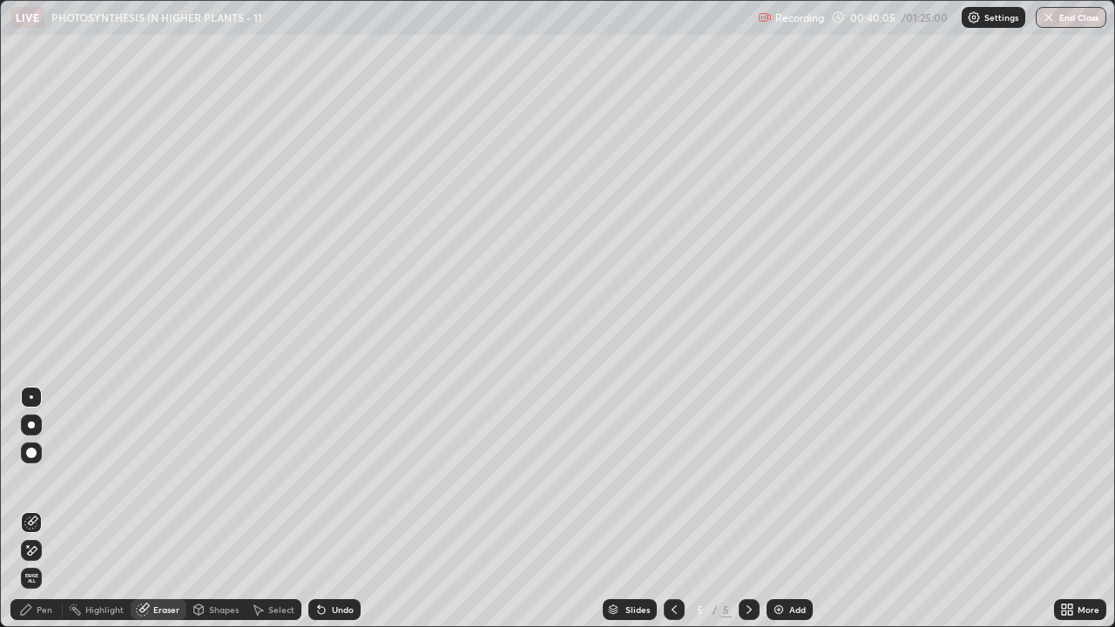
click at [38, 479] on div "Pen" at bounding box center [45, 610] width 16 height 9
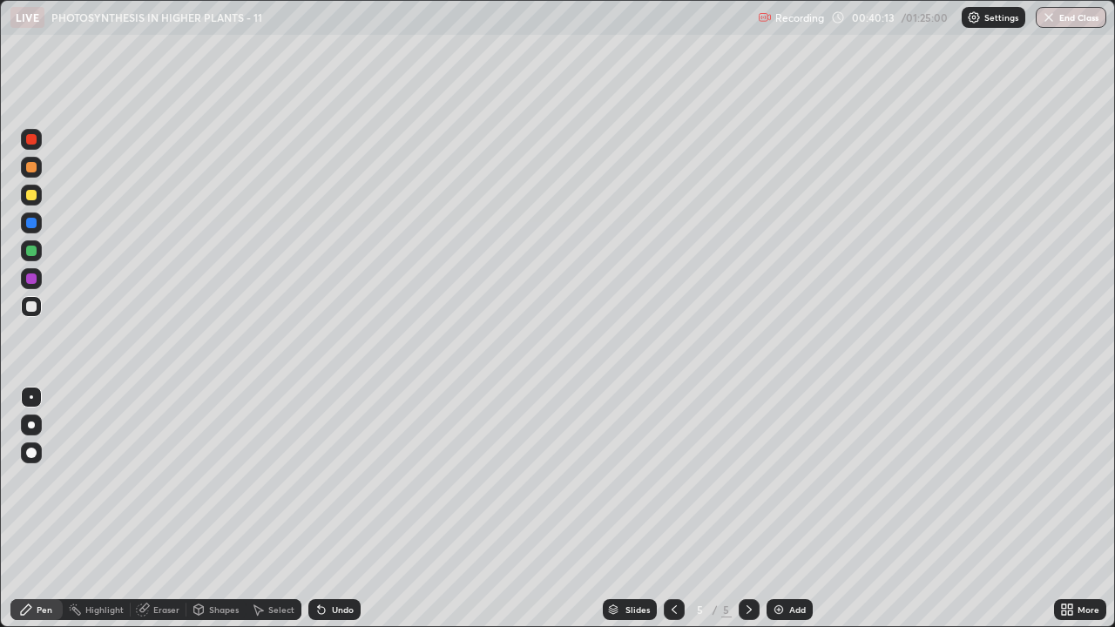
click at [163, 479] on div "Eraser" at bounding box center [166, 610] width 26 height 9
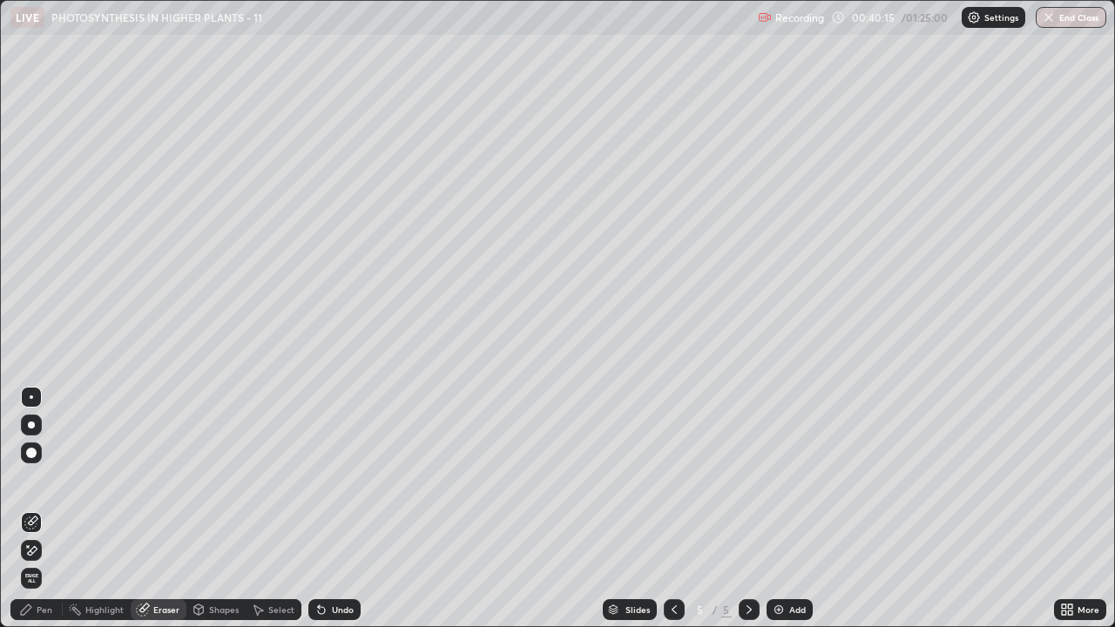
click at [41, 479] on div "Pen" at bounding box center [45, 610] width 16 height 9
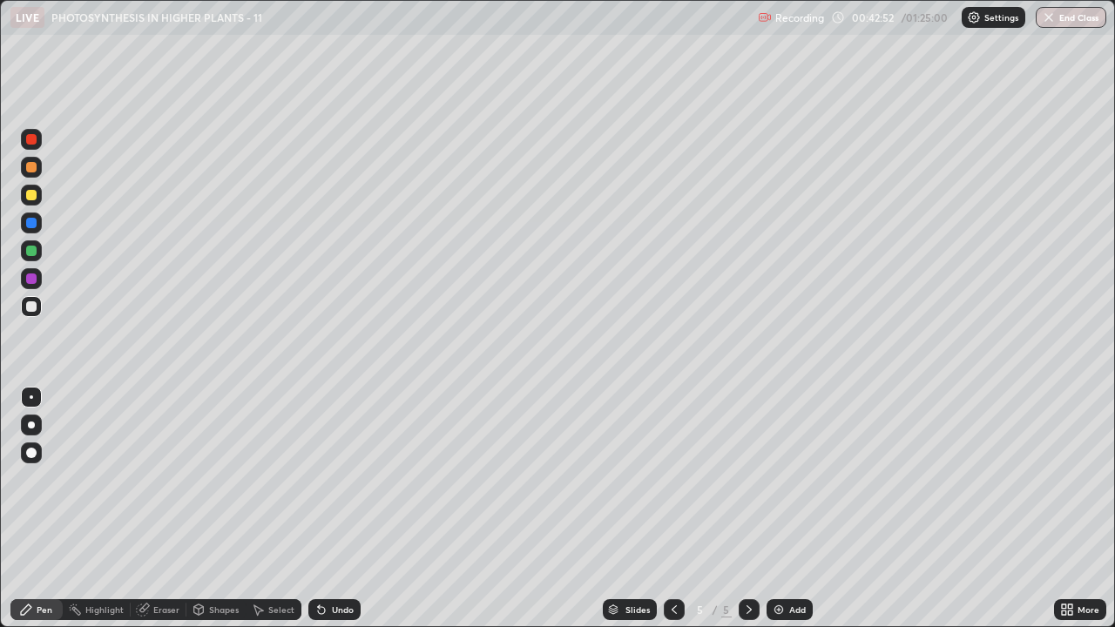
click at [1066, 479] on icon at bounding box center [1064, 607] width 4 height 4
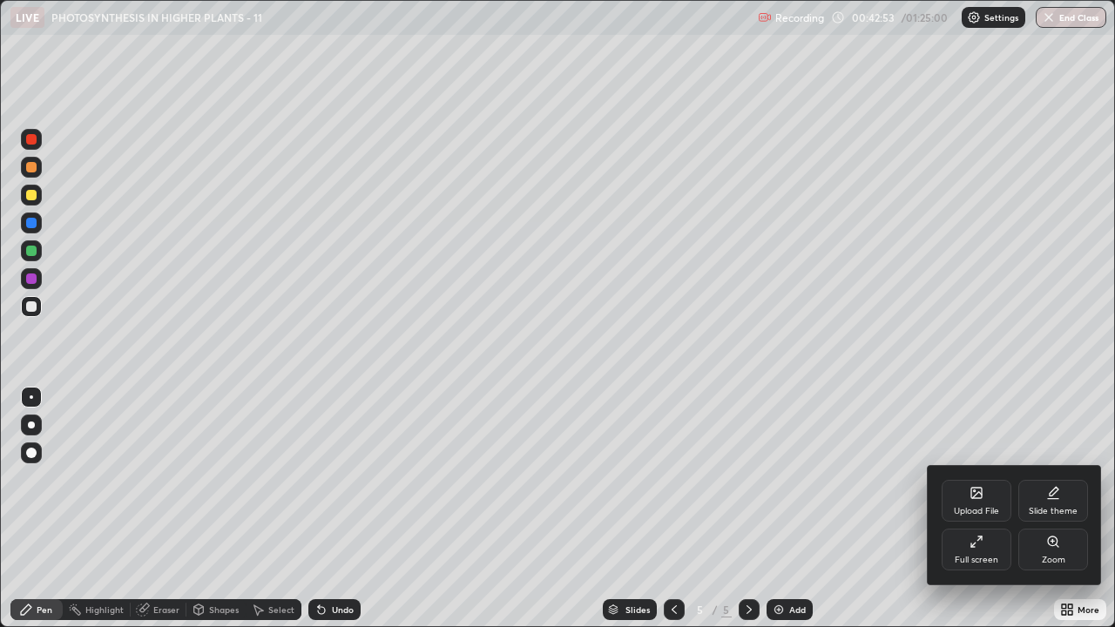
click at [980, 479] on div "Full screen" at bounding box center [977, 560] width 44 height 9
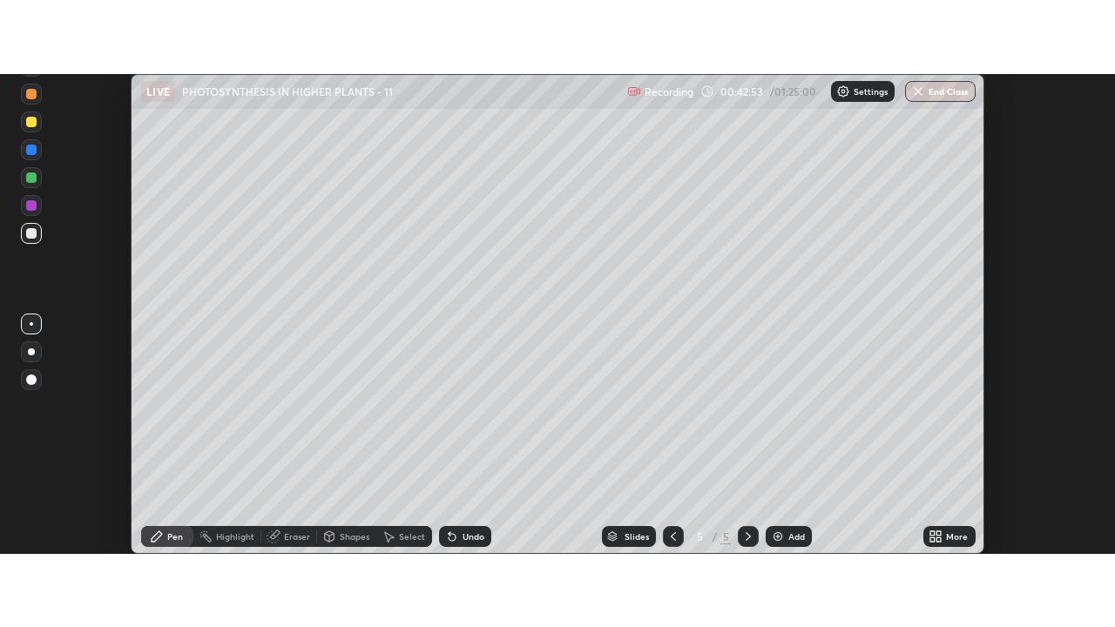
scroll to position [86659, 86024]
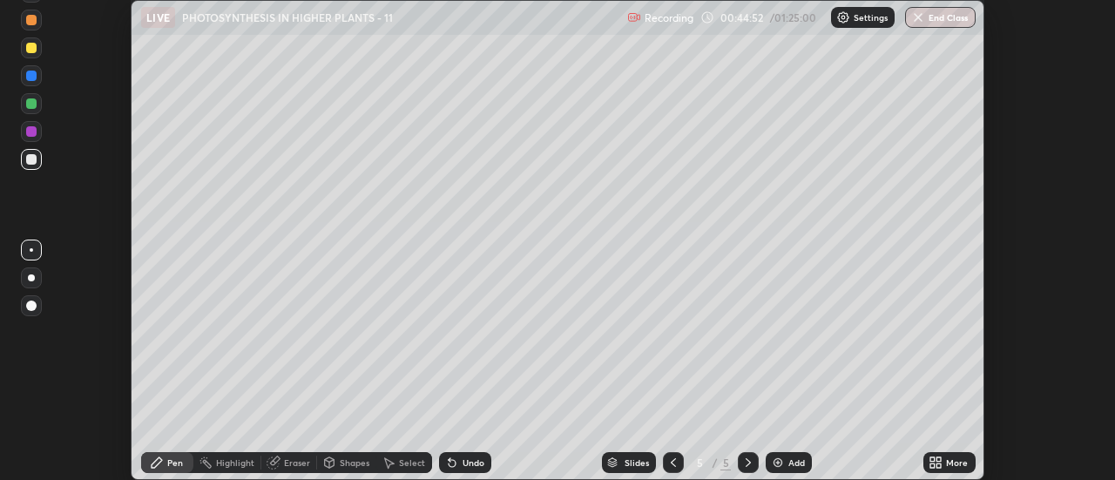
click at [786, 463] on div "Add" at bounding box center [789, 462] width 46 height 21
click at [35, 52] on div at bounding box center [31, 47] width 21 height 21
click at [34, 135] on div at bounding box center [31, 131] width 10 height 10
click at [30, 51] on div at bounding box center [31, 48] width 10 height 10
click at [30, 135] on div at bounding box center [31, 131] width 10 height 10
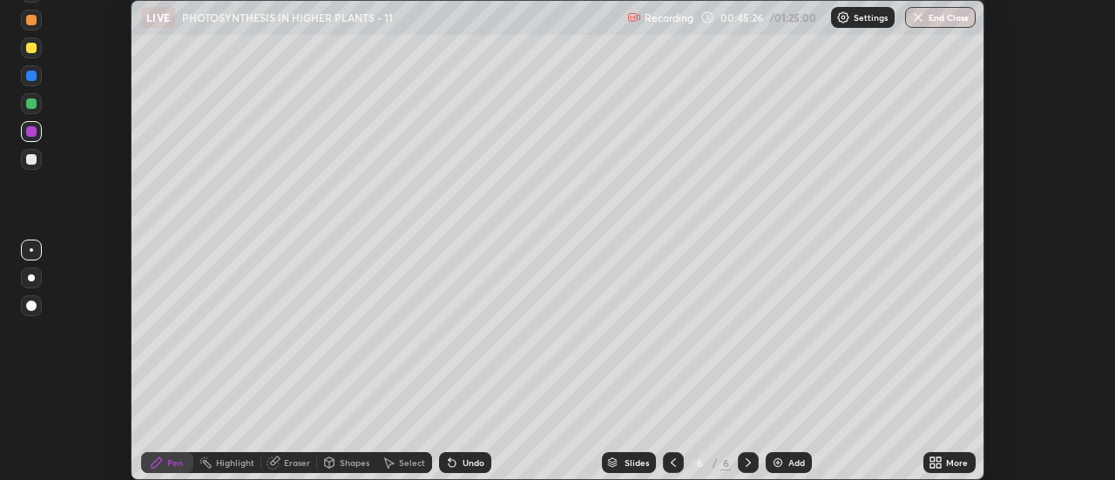
click at [30, 161] on div at bounding box center [31, 159] width 10 height 10
click at [30, 132] on div at bounding box center [31, 131] width 10 height 10
click at [29, 157] on div at bounding box center [31, 159] width 10 height 10
click at [289, 464] on div "Eraser" at bounding box center [297, 462] width 26 height 9
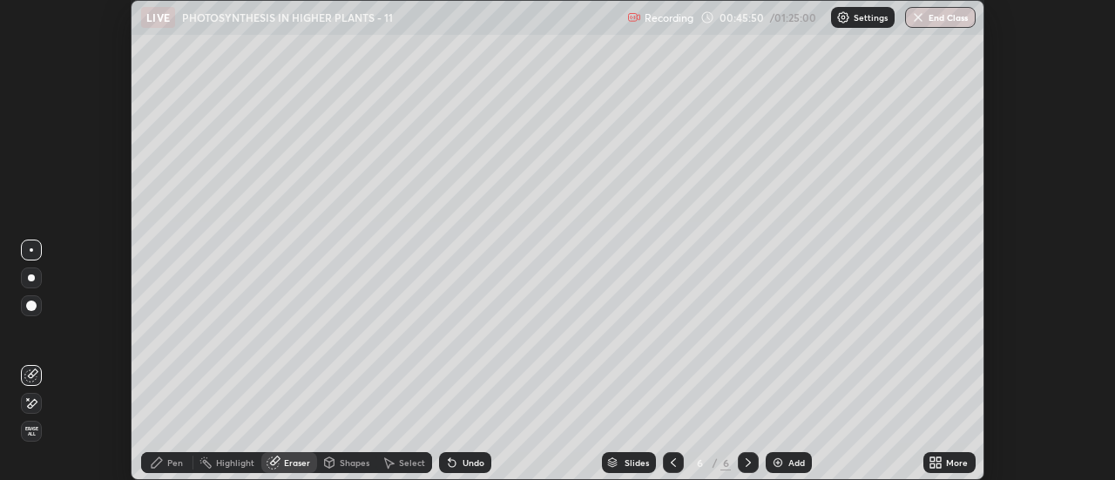
click at [175, 464] on div "Pen" at bounding box center [175, 462] width 16 height 9
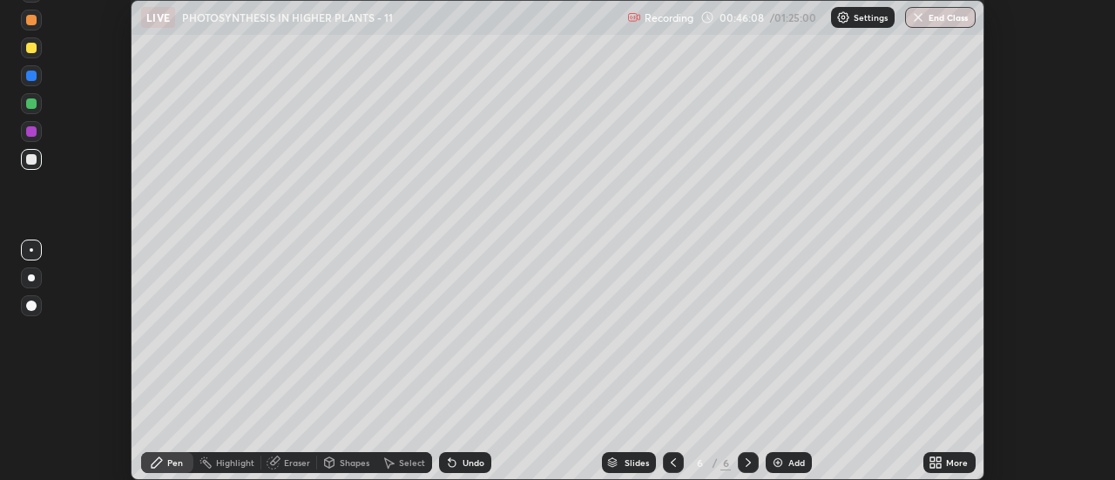
click at [28, 50] on div at bounding box center [31, 48] width 10 height 10
click at [35, 57] on div at bounding box center [31, 47] width 21 height 21
click at [283, 457] on div "Eraser" at bounding box center [289, 462] width 56 height 21
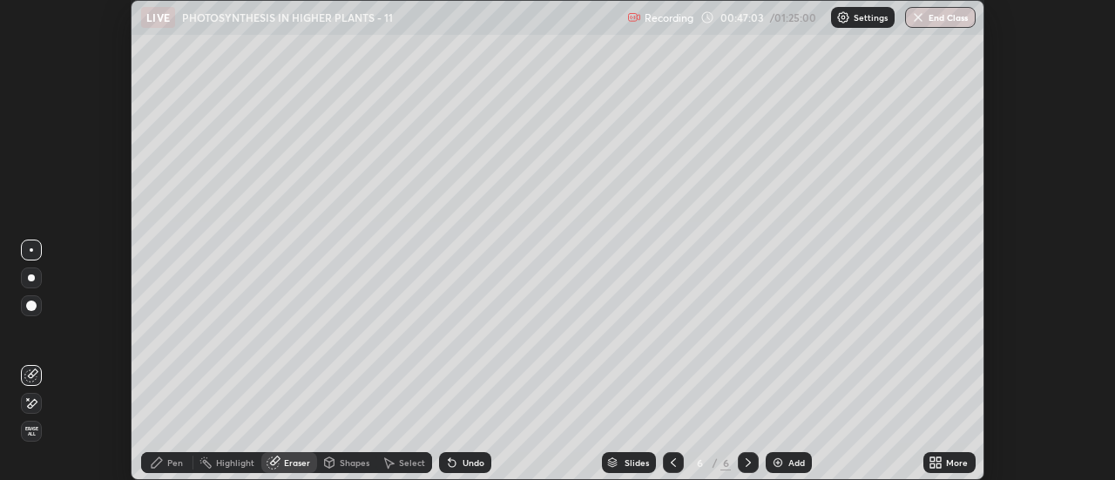
click at [23, 408] on div at bounding box center [31, 403] width 21 height 21
click at [179, 465] on div "Pen" at bounding box center [175, 462] width 16 height 9
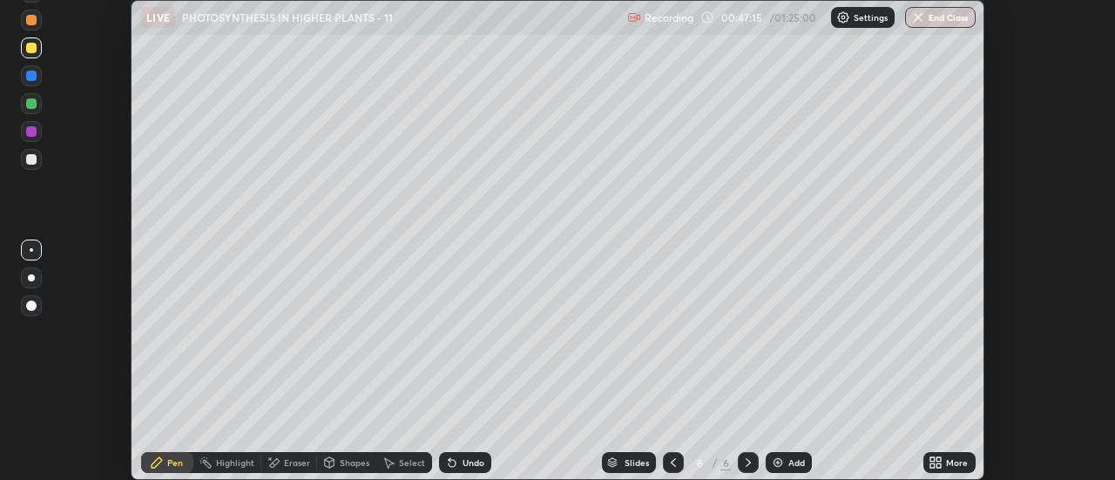
click at [674, 458] on icon at bounding box center [673, 462] width 5 height 9
click at [934, 465] on icon at bounding box center [933, 466] width 4 height 4
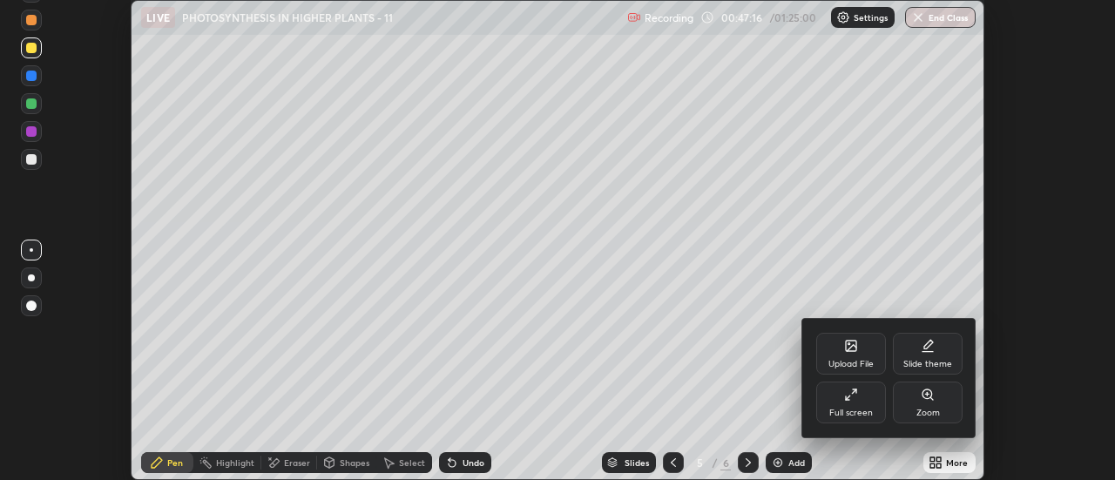
click at [857, 400] on icon at bounding box center [851, 395] width 14 height 14
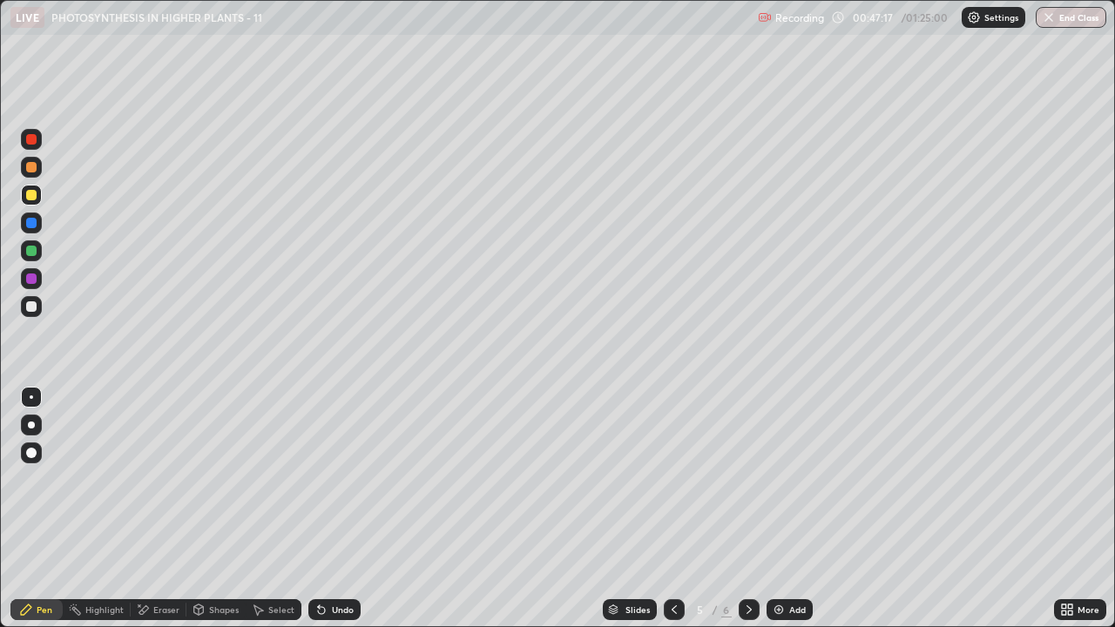
scroll to position [627, 1115]
click at [1052, 16] on img "button" at bounding box center [1049, 17] width 14 height 14
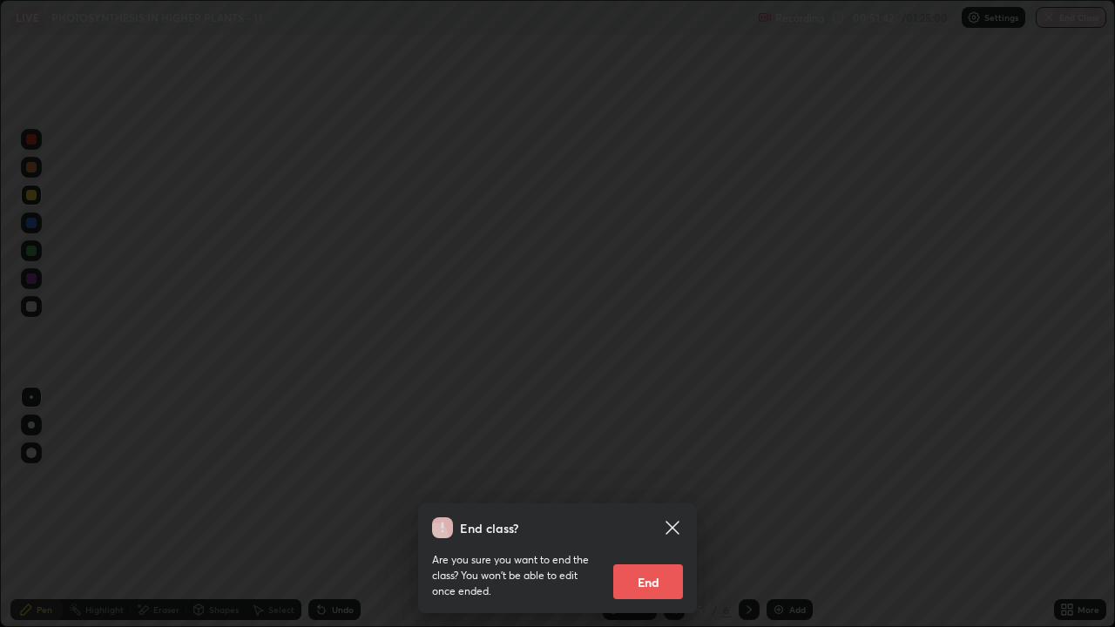
click at [647, 479] on button "End" at bounding box center [648, 582] width 70 height 35
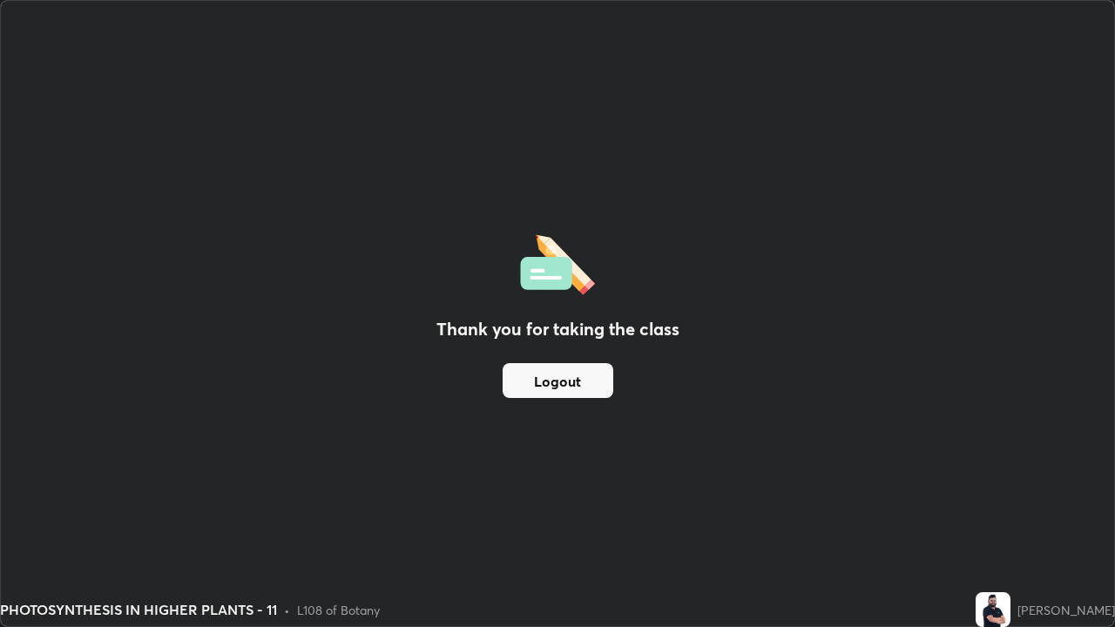
click at [583, 390] on button "Logout" at bounding box center [558, 380] width 111 height 35
click at [586, 383] on button "Logout" at bounding box center [558, 380] width 111 height 35
